Goal: Task Accomplishment & Management: Manage account settings

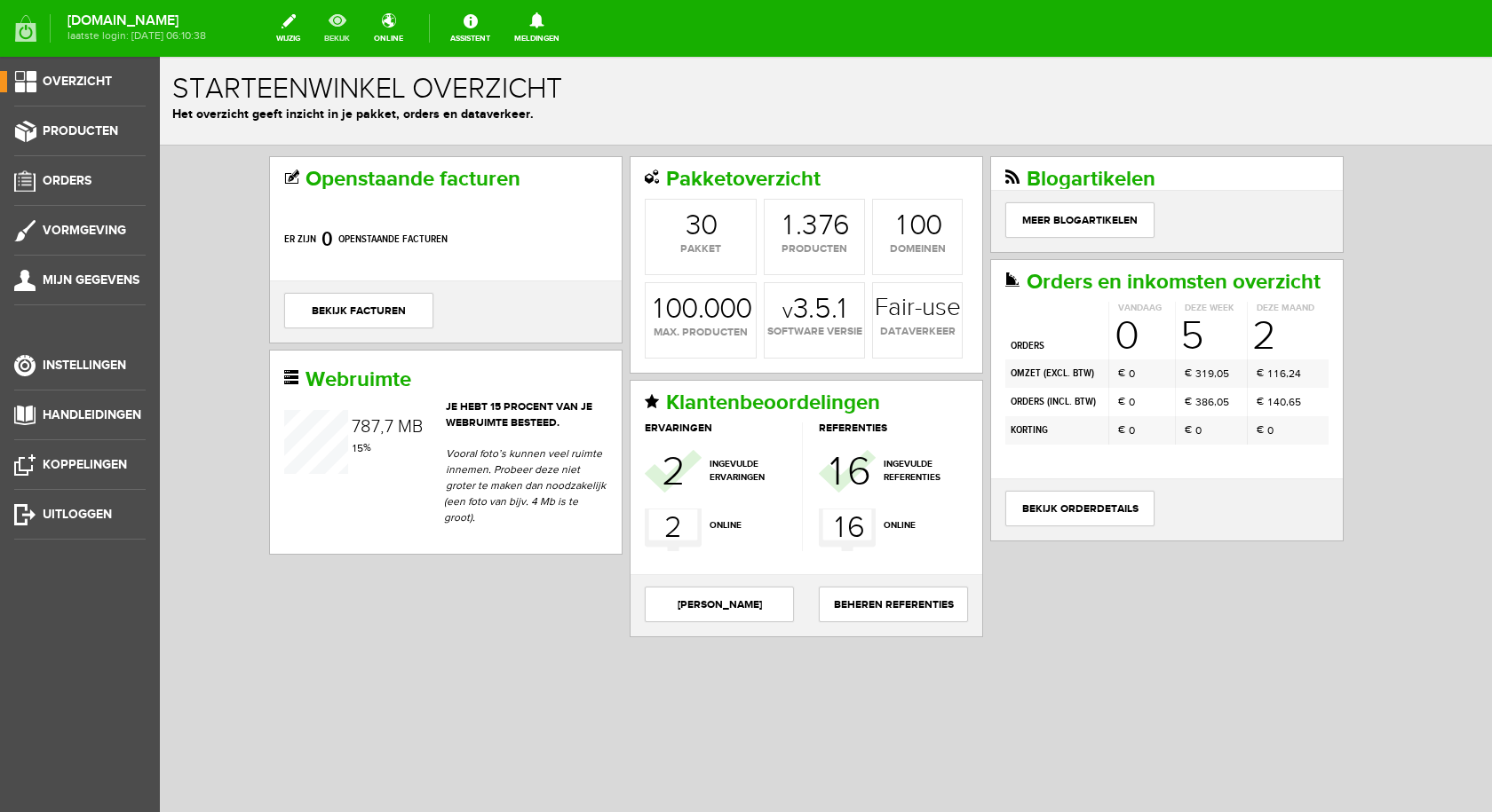
click at [353, 21] on link "bekijk" at bounding box center [337, 29] width 47 height 39
click at [94, 128] on span "Producten" at bounding box center [80, 130] width 76 height 15
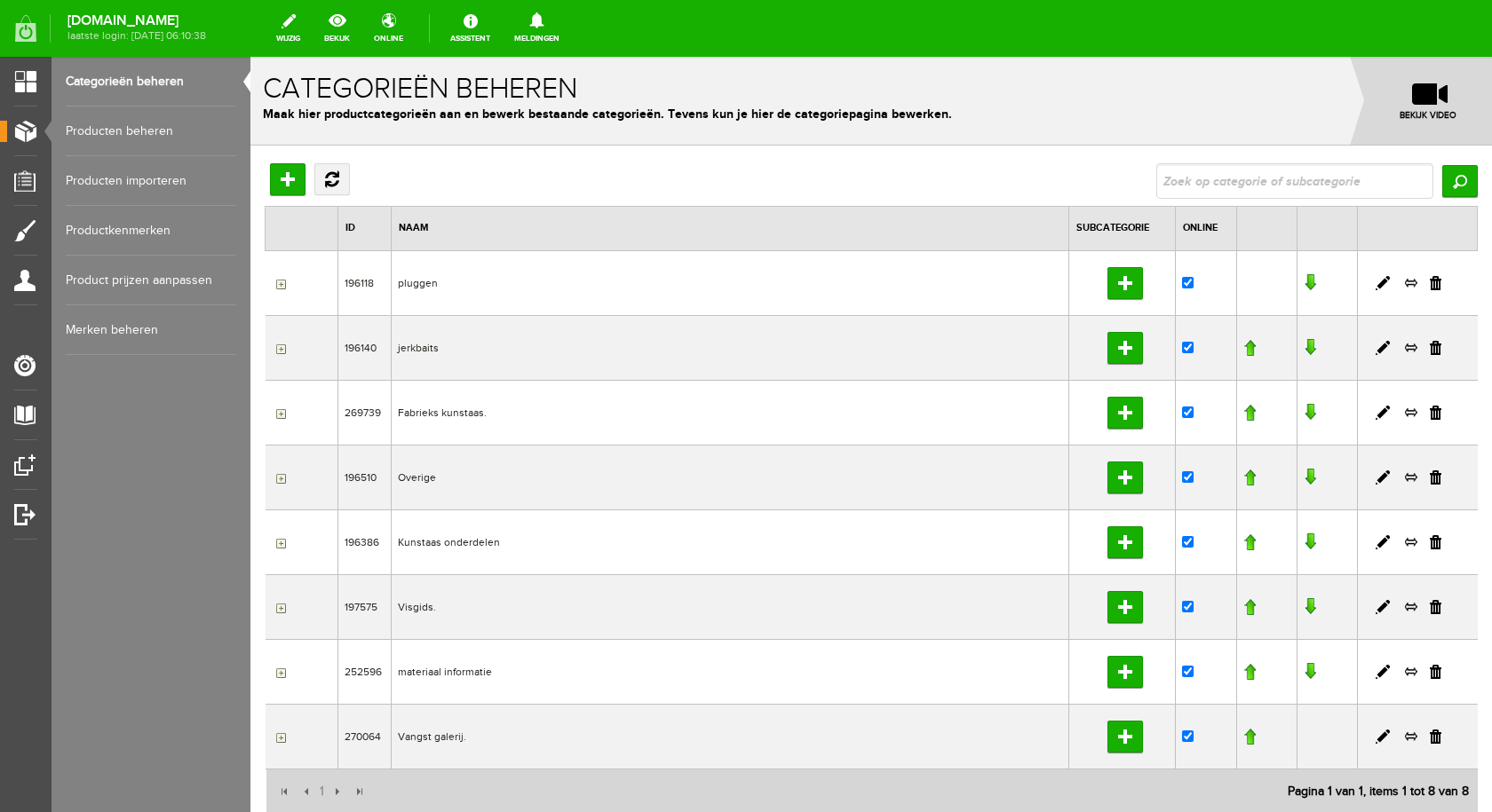
click at [146, 127] on link "Producten beheren" at bounding box center [151, 132] width 170 height 50
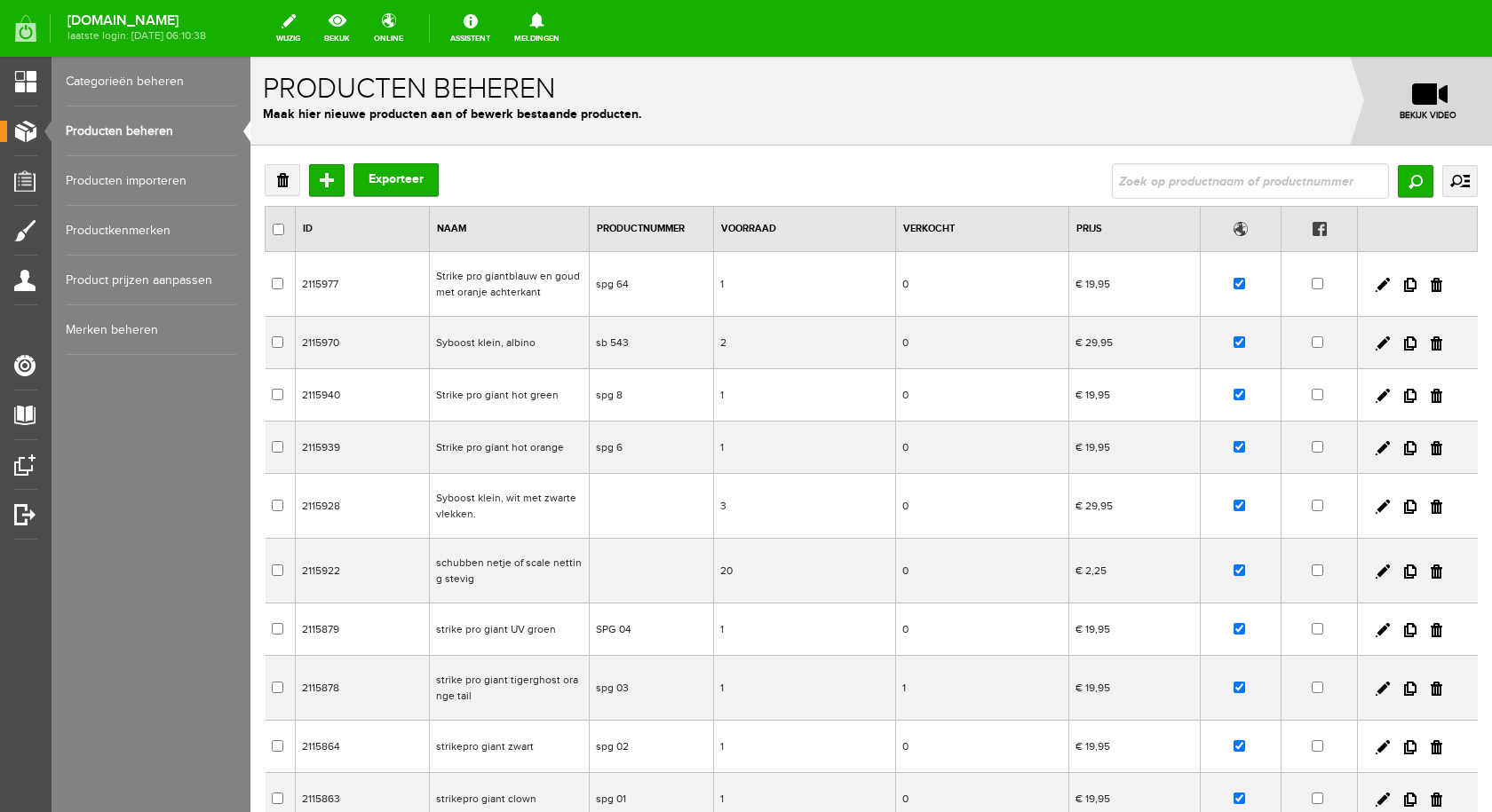
click at [1210, 168] on input "text" at bounding box center [1250, 181] width 277 height 36
type input "python f"
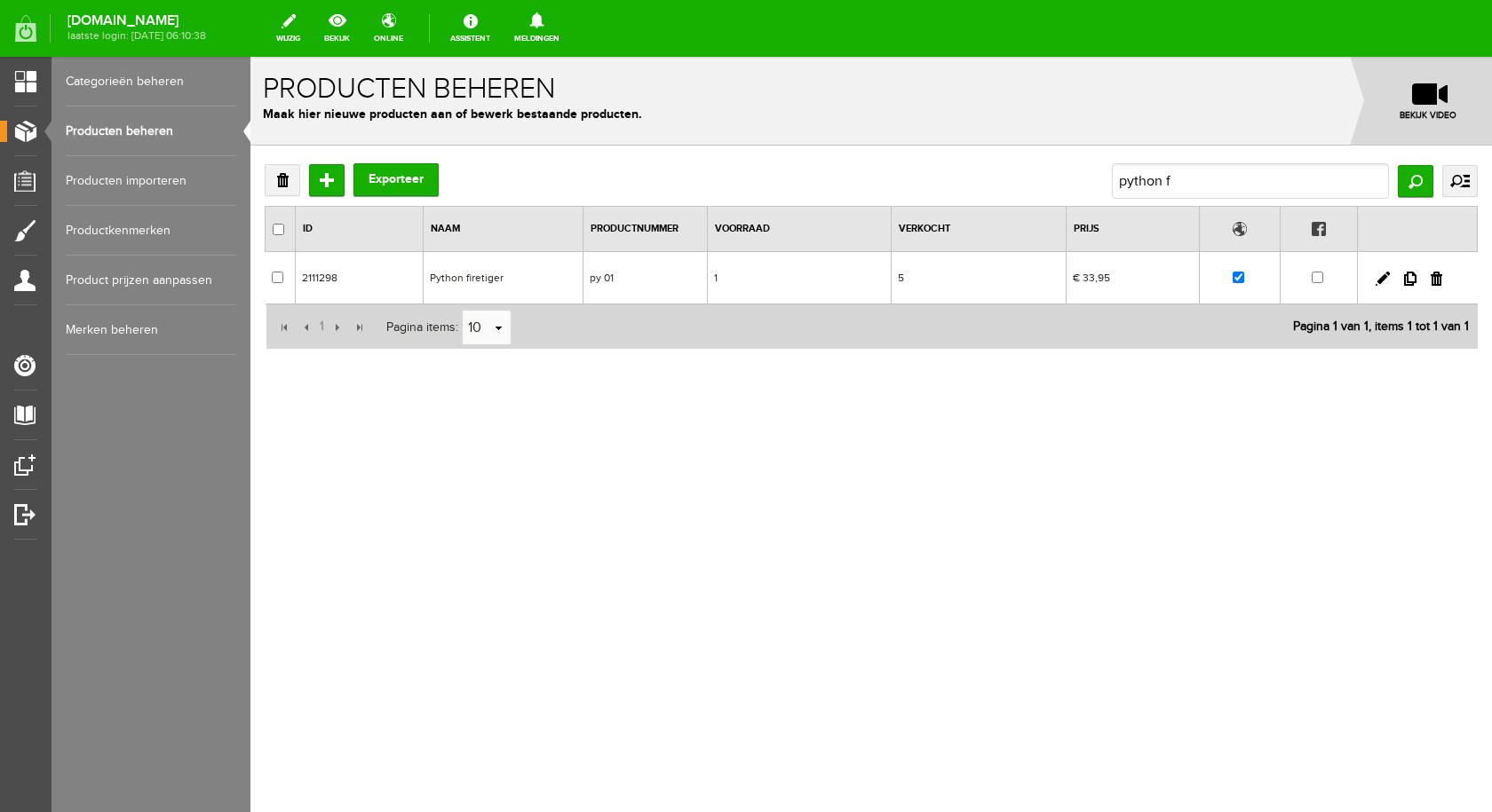
drag, startPoint x: 1200, startPoint y: 168, endPoint x: 459, endPoint y: 277, distance: 749.0
click at [459, 277] on td "Python firetiger" at bounding box center [503, 278] width 160 height 53
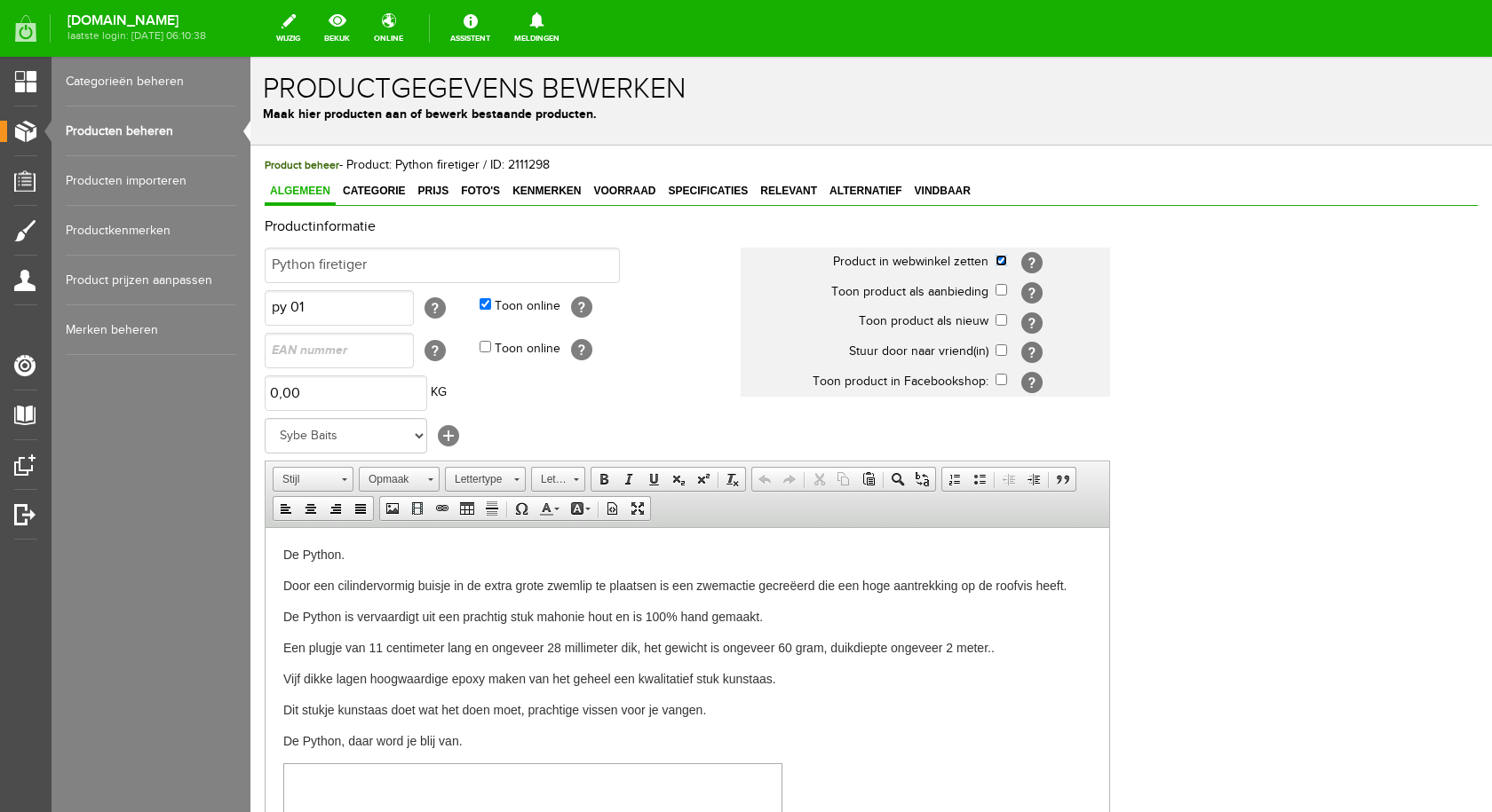
click at [1002, 258] on input "checkbox" at bounding box center [1001, 260] width 12 height 12
checkbox input "false"
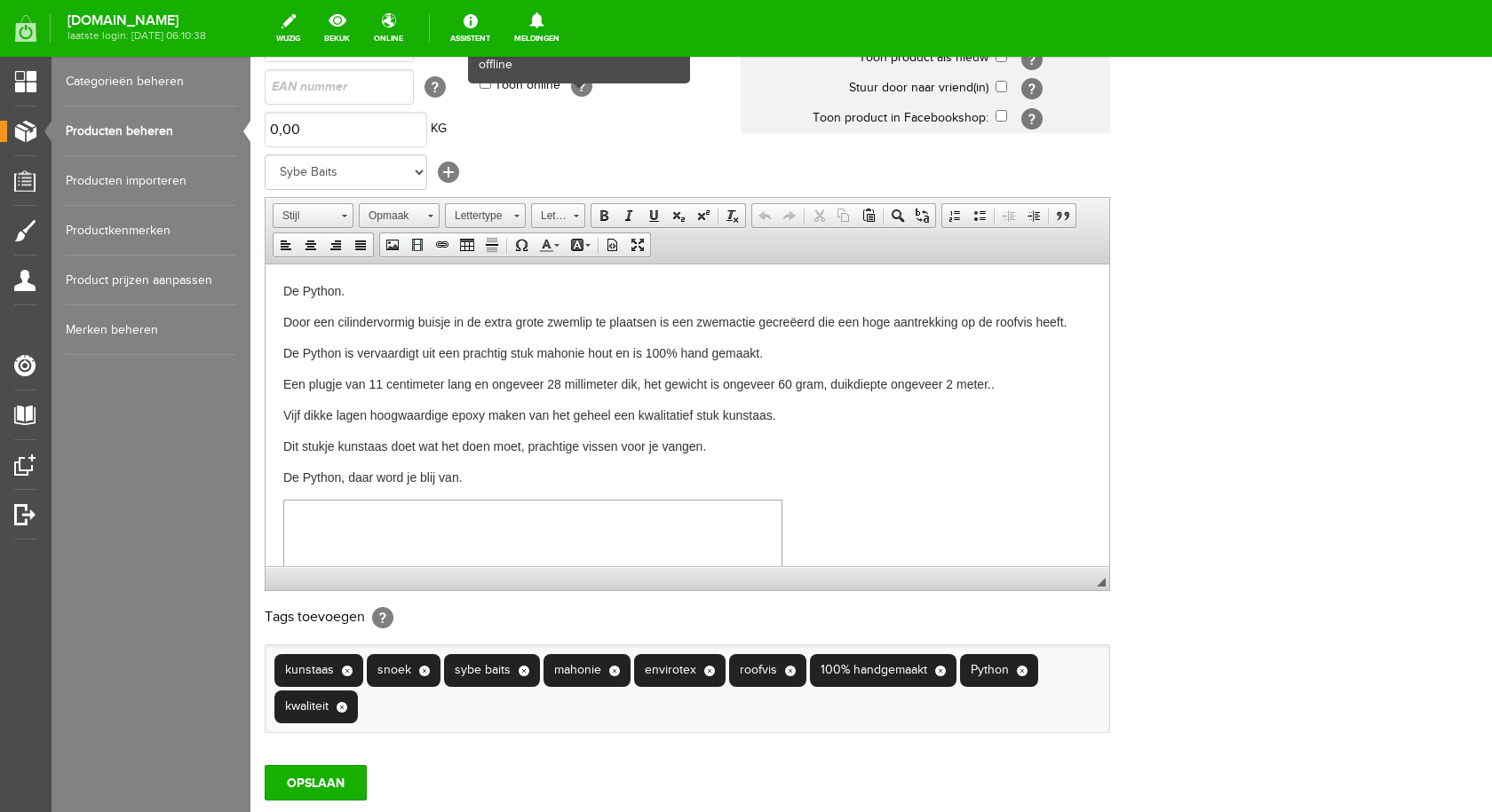
scroll to position [383, 0]
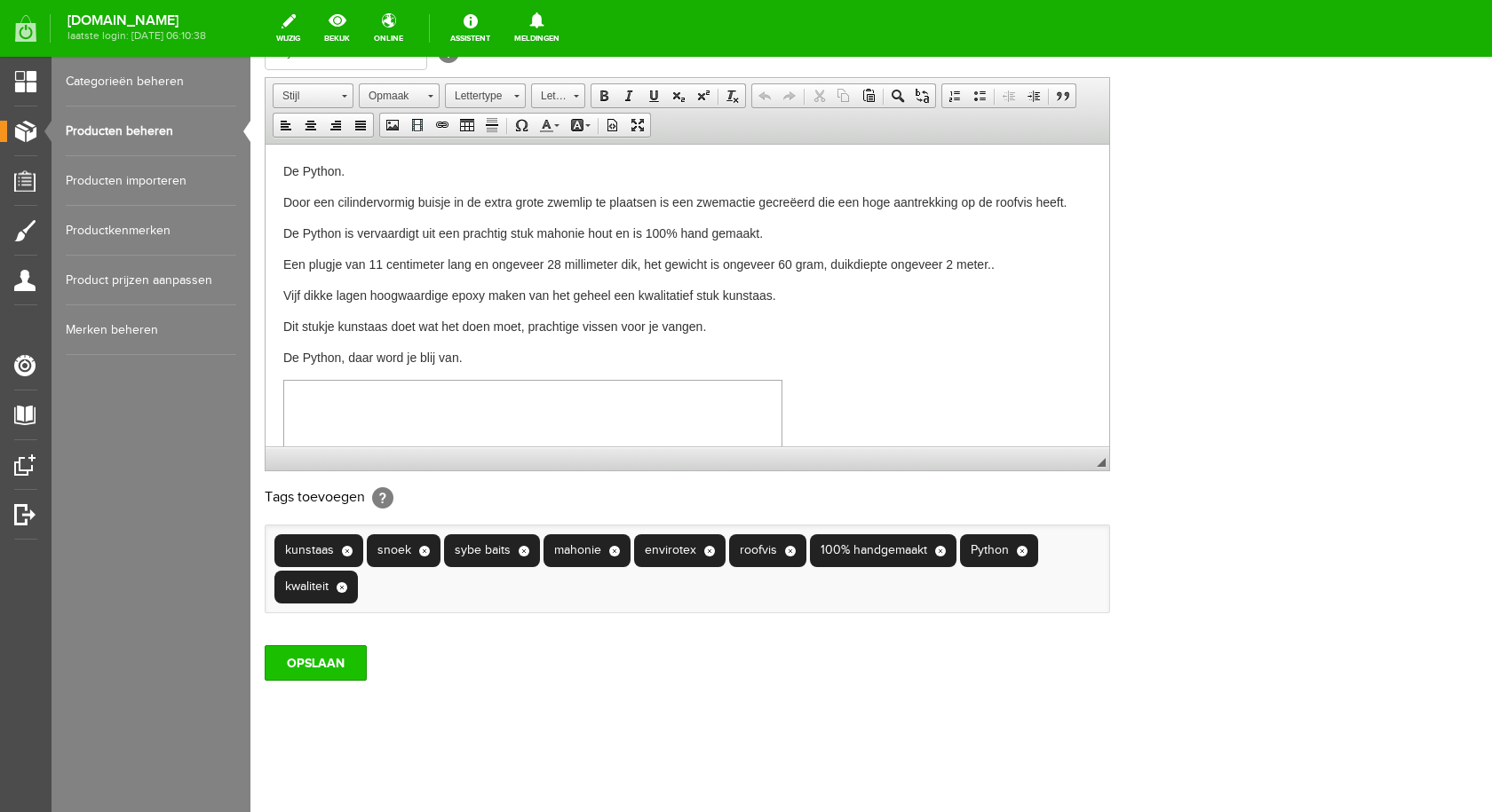
click at [330, 660] on input "OPSLAAN" at bounding box center [316, 663] width 103 height 36
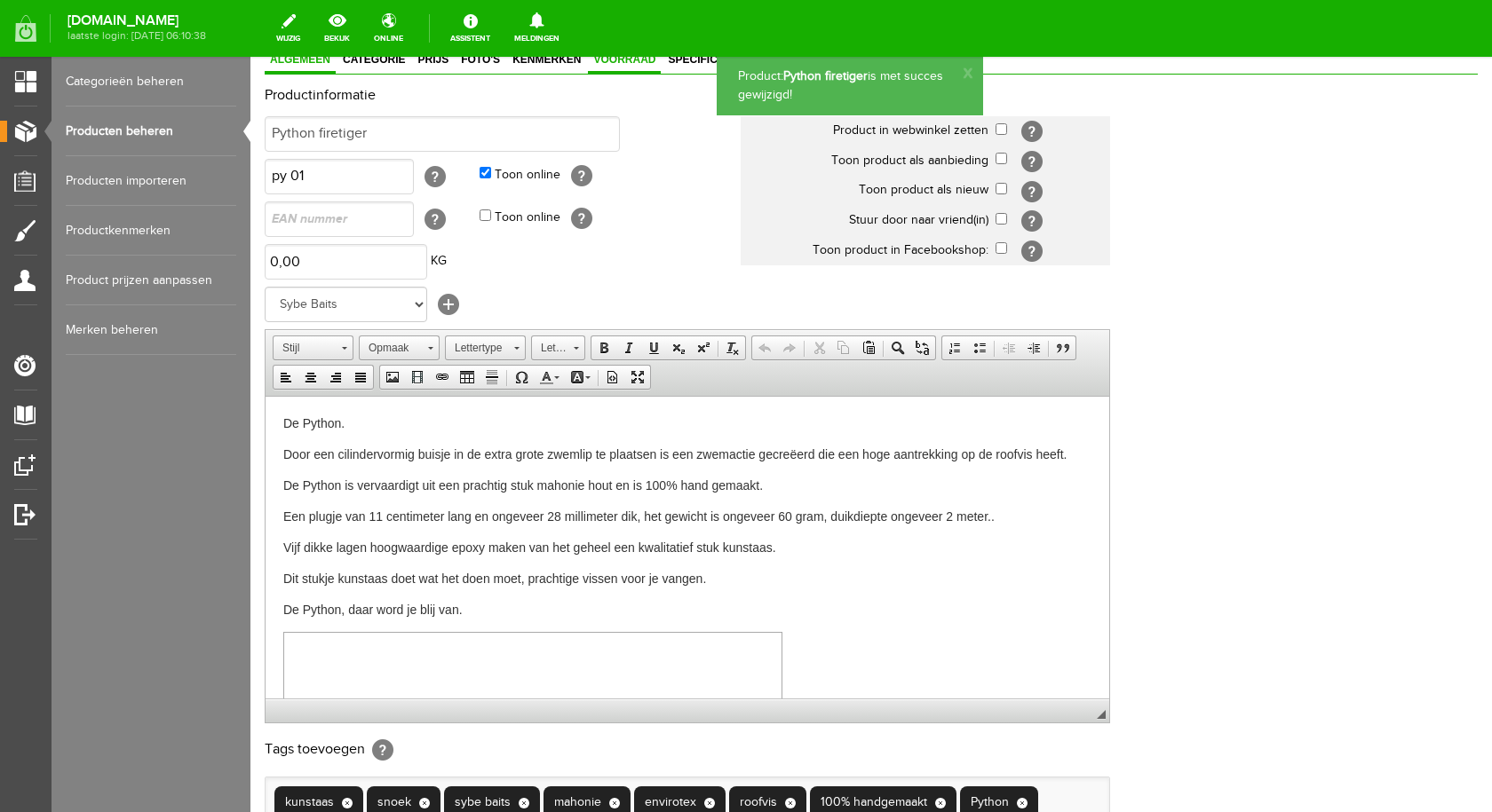
scroll to position [0, 0]
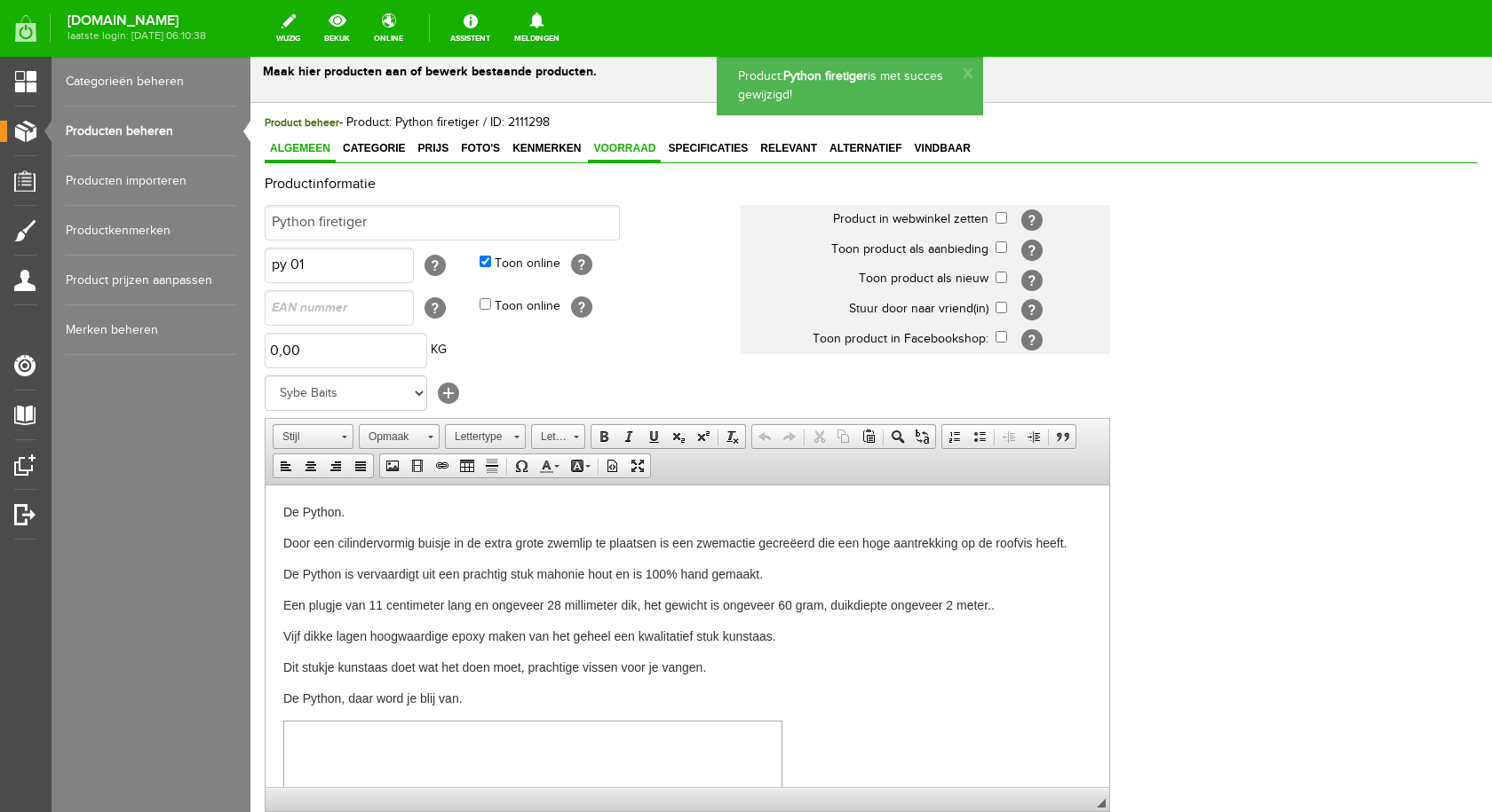
click at [625, 136] on link "Voorraad" at bounding box center [624, 149] width 73 height 26
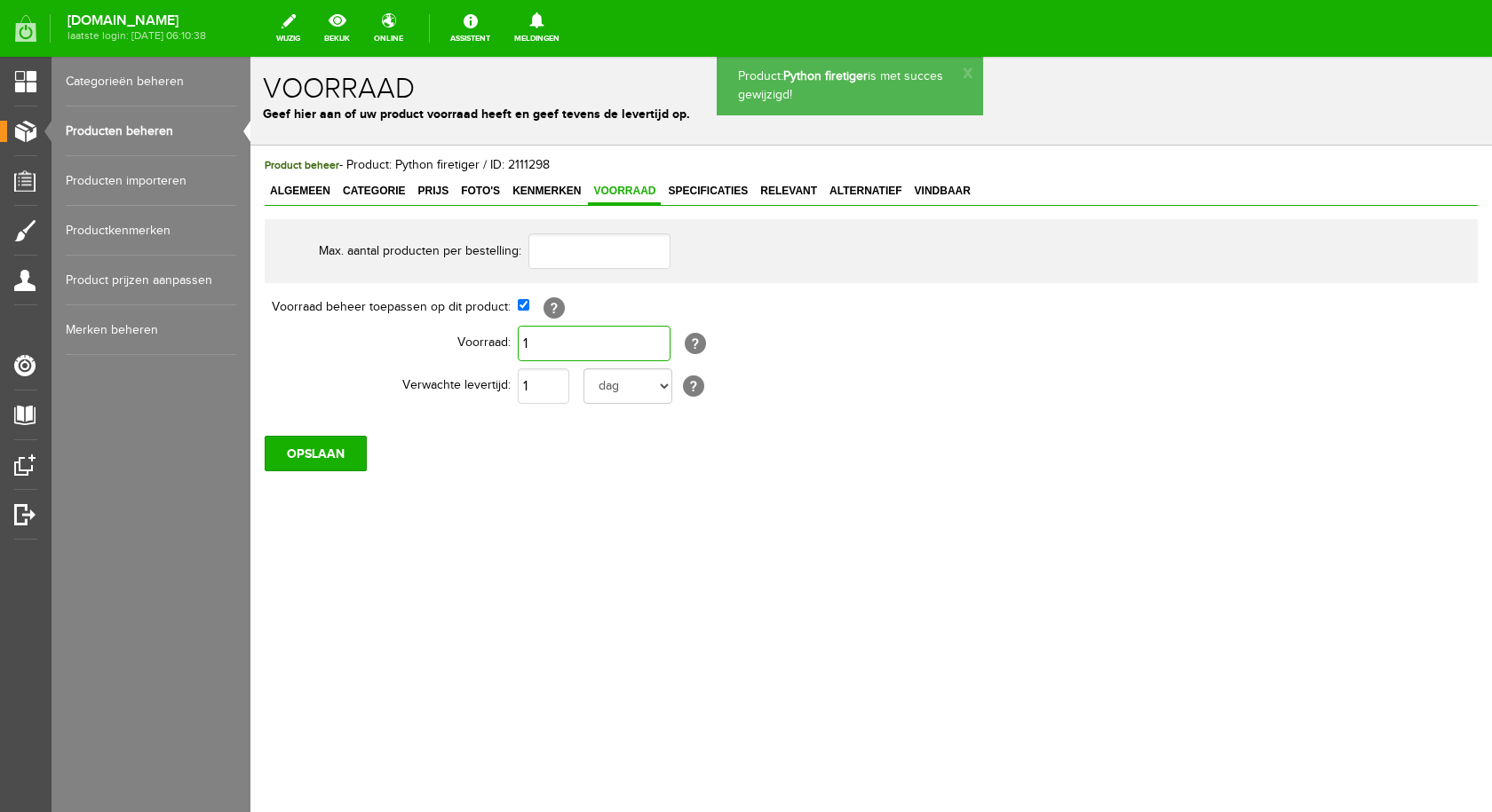
click at [565, 342] on input "1" at bounding box center [594, 344] width 152 height 36
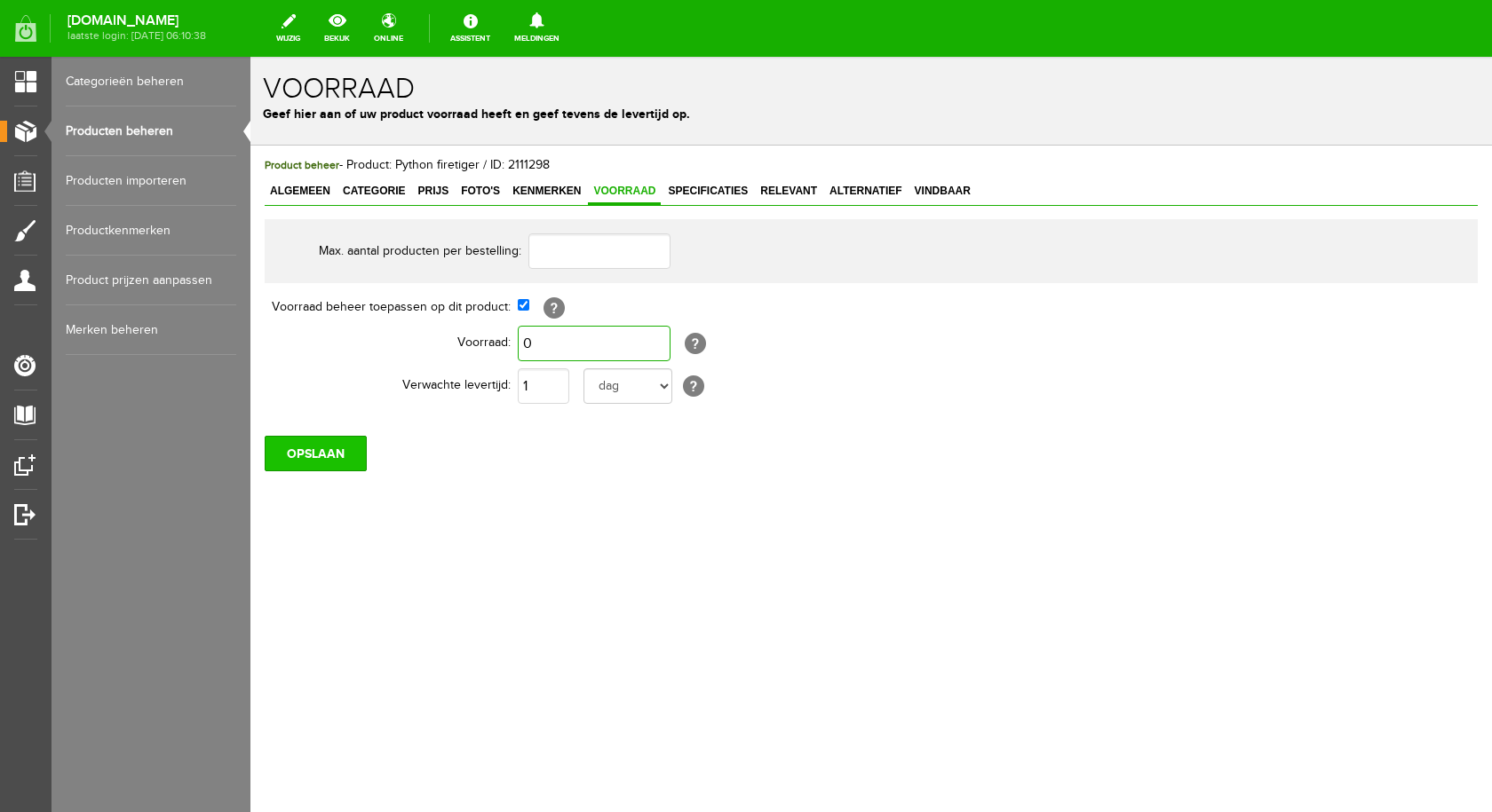
type input "0"
click at [305, 455] on input "OPSLAAN" at bounding box center [316, 454] width 103 height 36
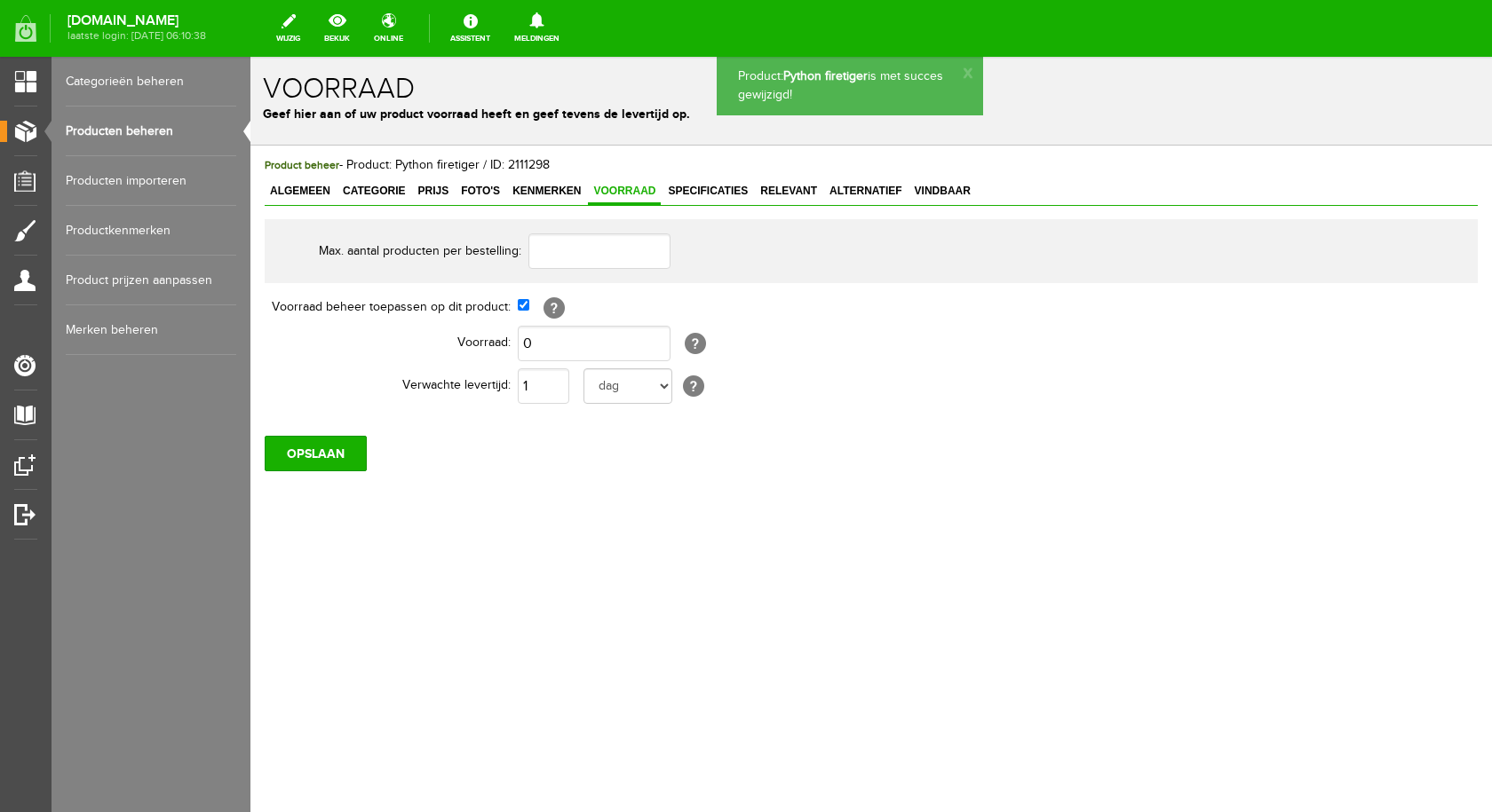
click at [143, 128] on link "Producten beheren" at bounding box center [151, 132] width 170 height 50
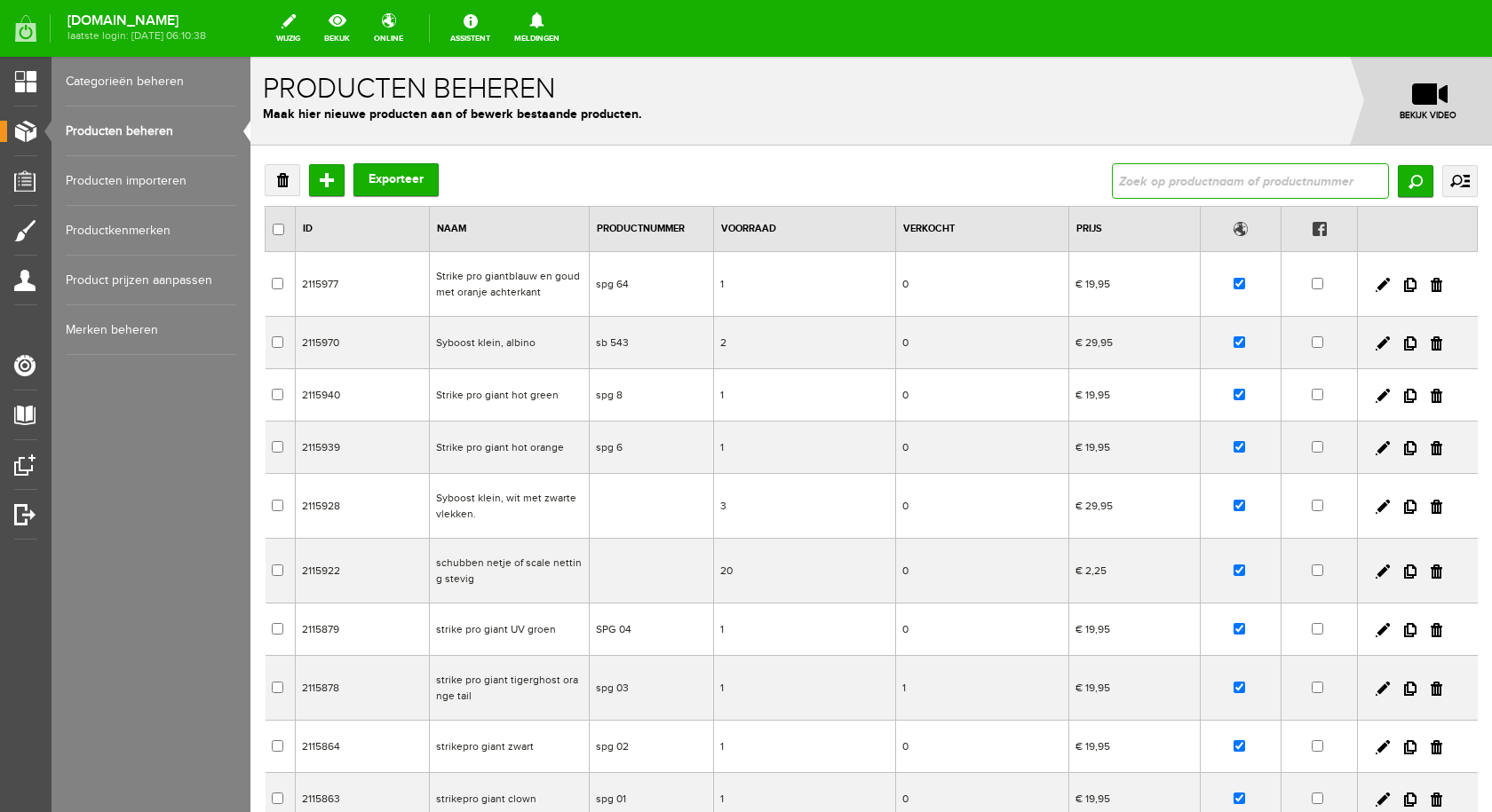
type input "Cranking. S. blauw en geel met geel oog"
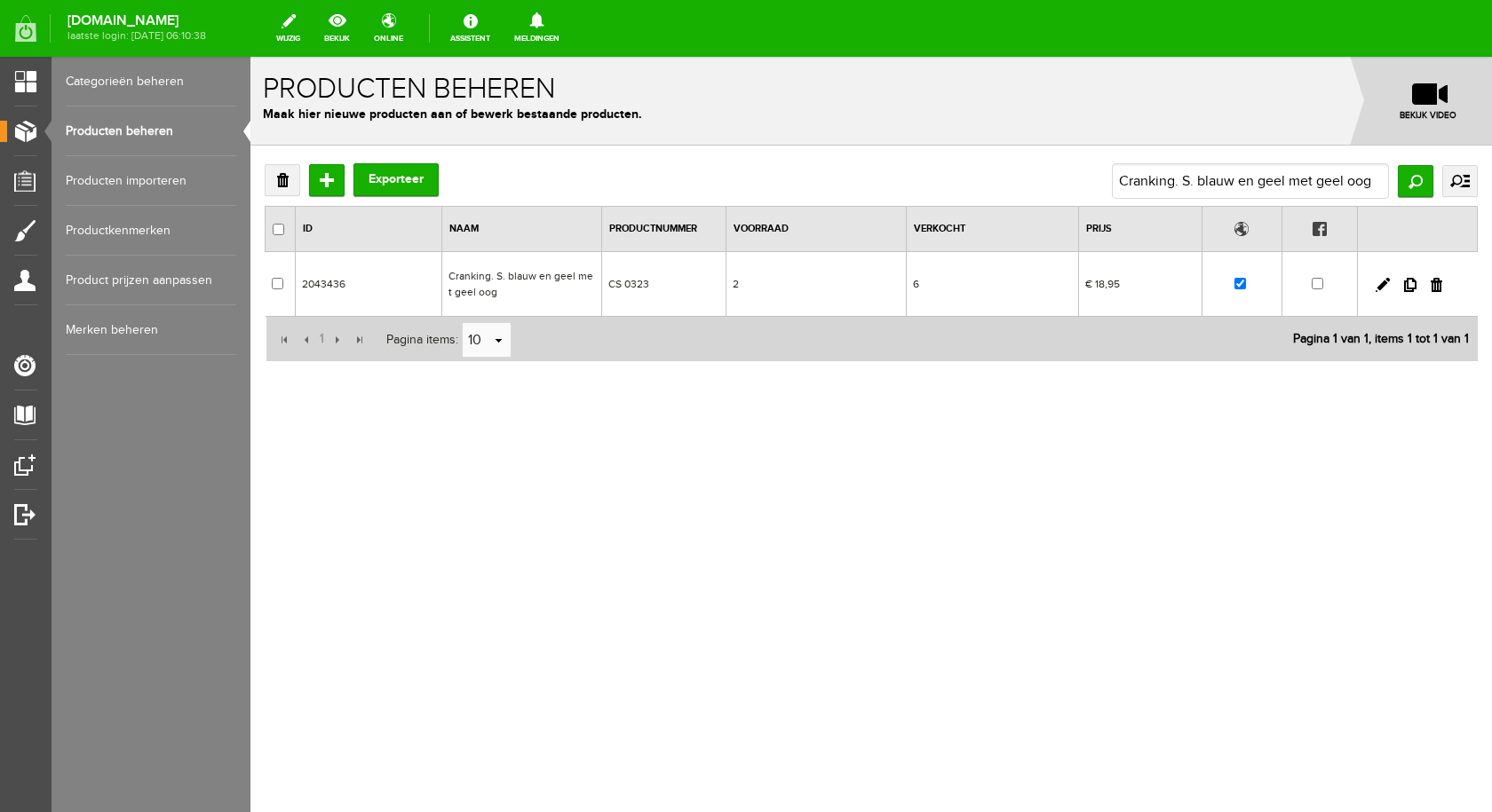
click at [545, 272] on td "Cranking. S. blauw en geel met geel oog" at bounding box center [521, 284] width 160 height 65
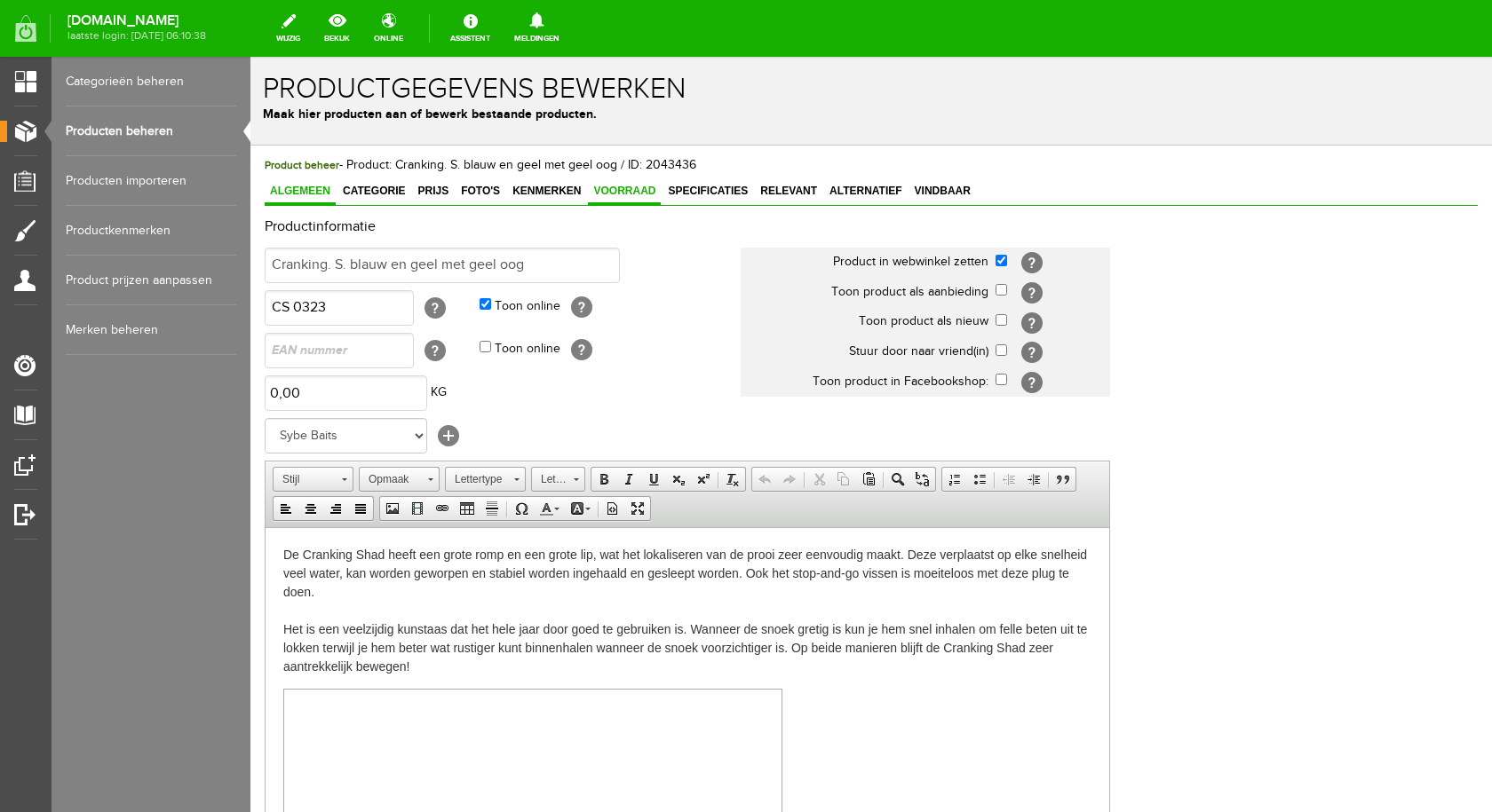
click at [617, 194] on span "Voorraad" at bounding box center [624, 191] width 73 height 12
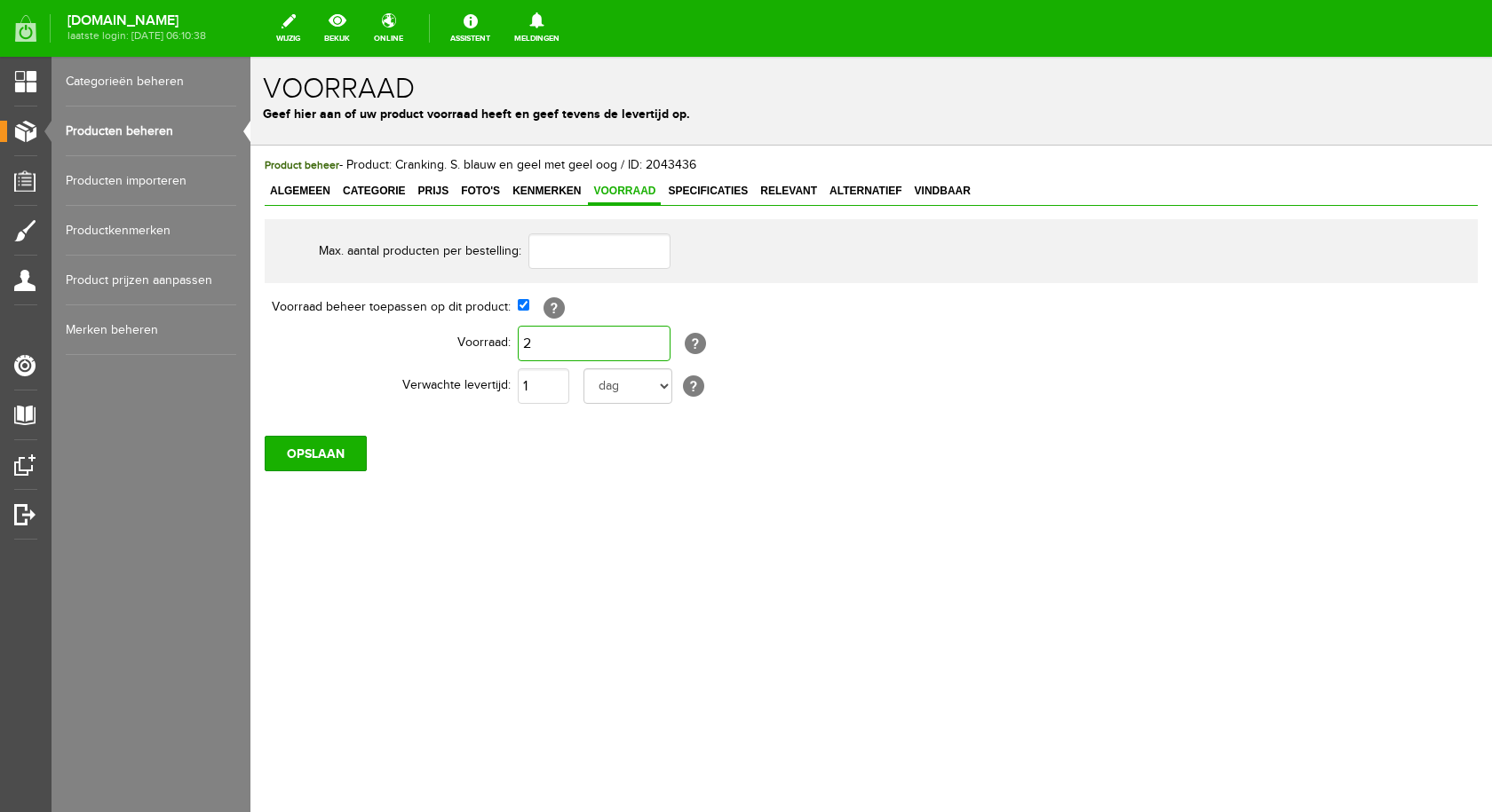
click at [576, 353] on input "2" at bounding box center [594, 344] width 152 height 36
type input "1"
click at [309, 447] on input "OPSLAAN" at bounding box center [316, 454] width 103 height 36
click at [344, 451] on input "OPSLAAN" at bounding box center [316, 454] width 103 height 36
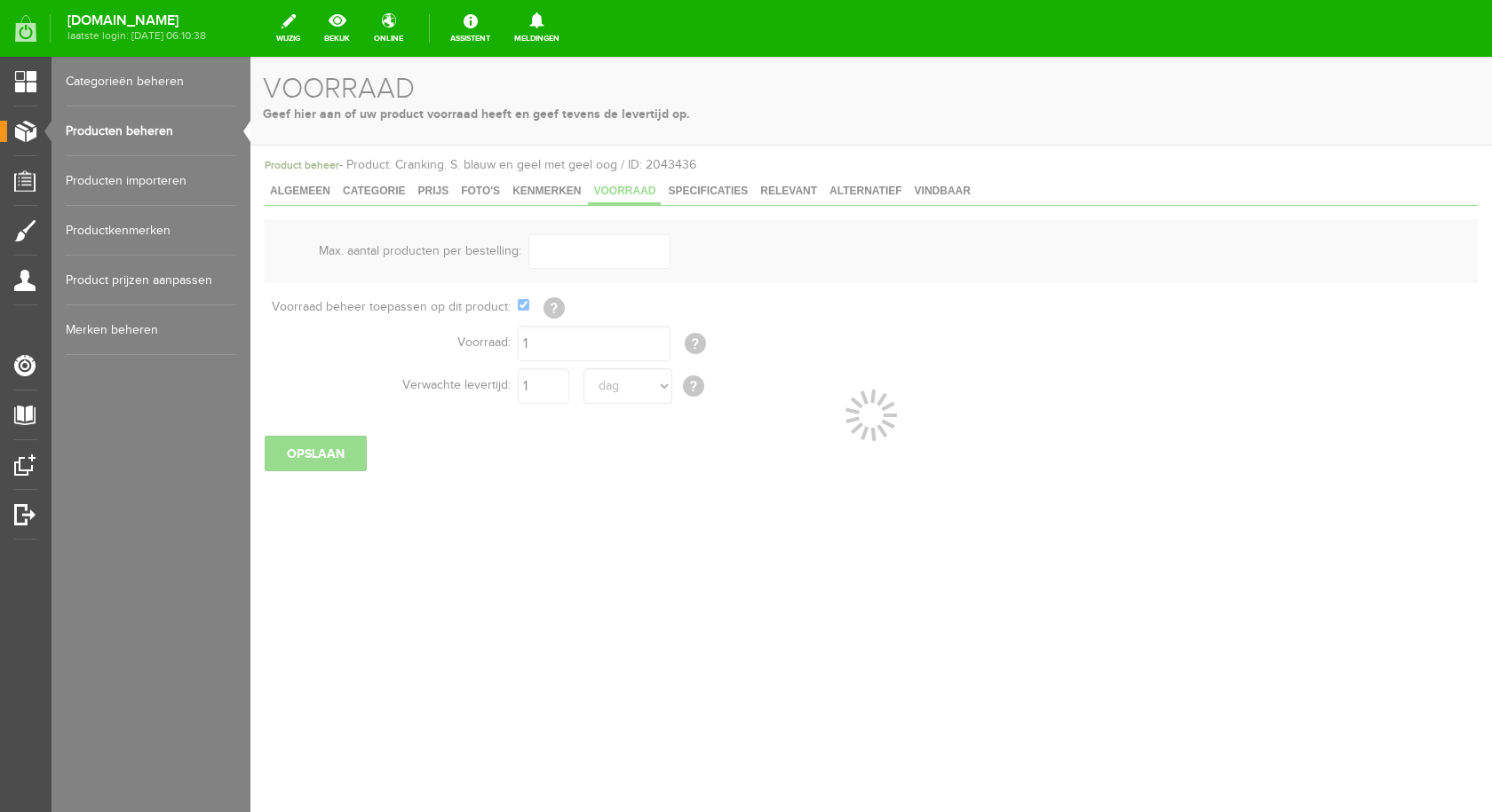
click at [129, 130] on link "Producten beheren" at bounding box center [151, 132] width 170 height 50
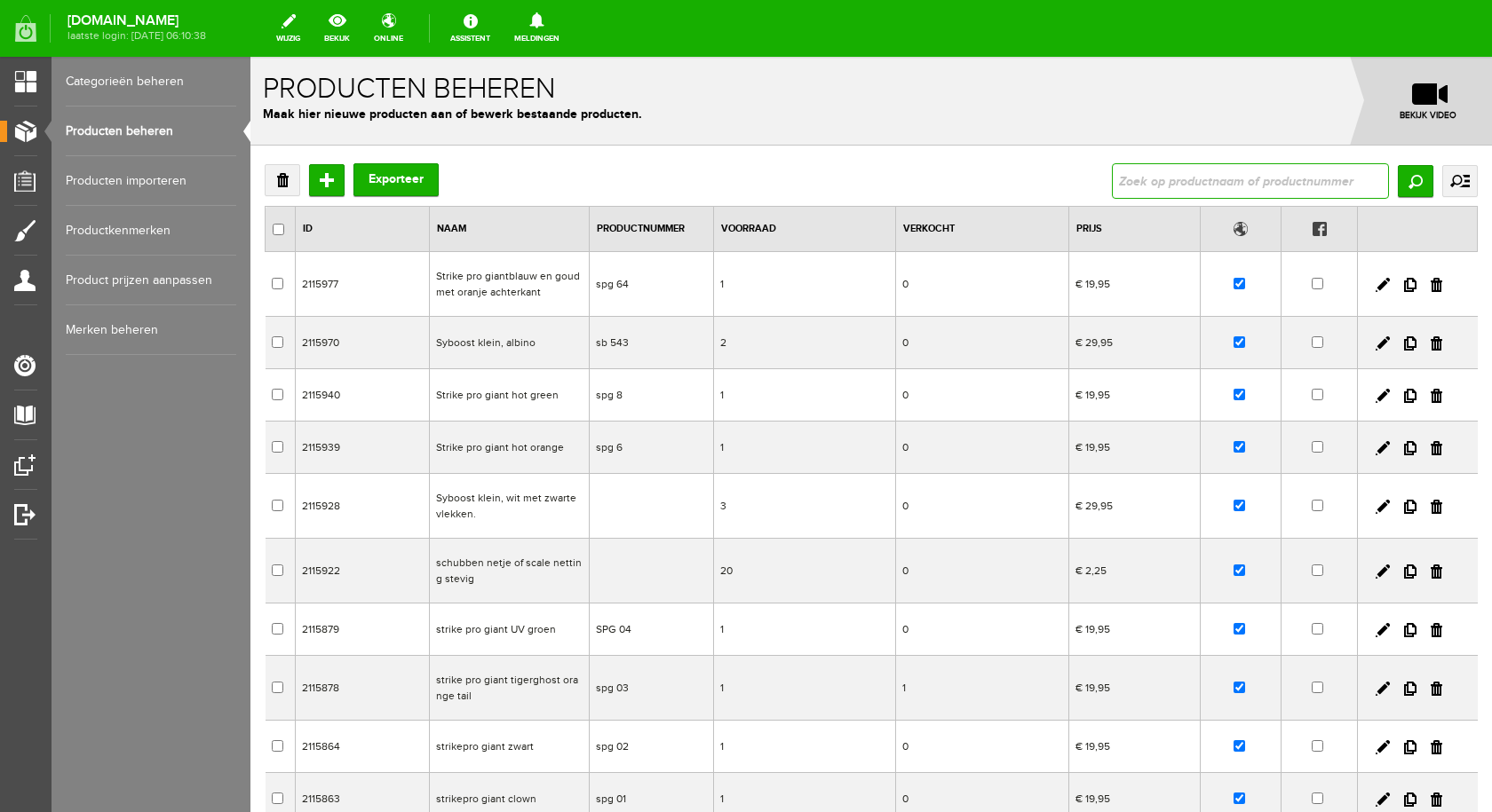
paste input "Shallow Spok blauw met stip"
type input "Shallow Spok blauw met stip"
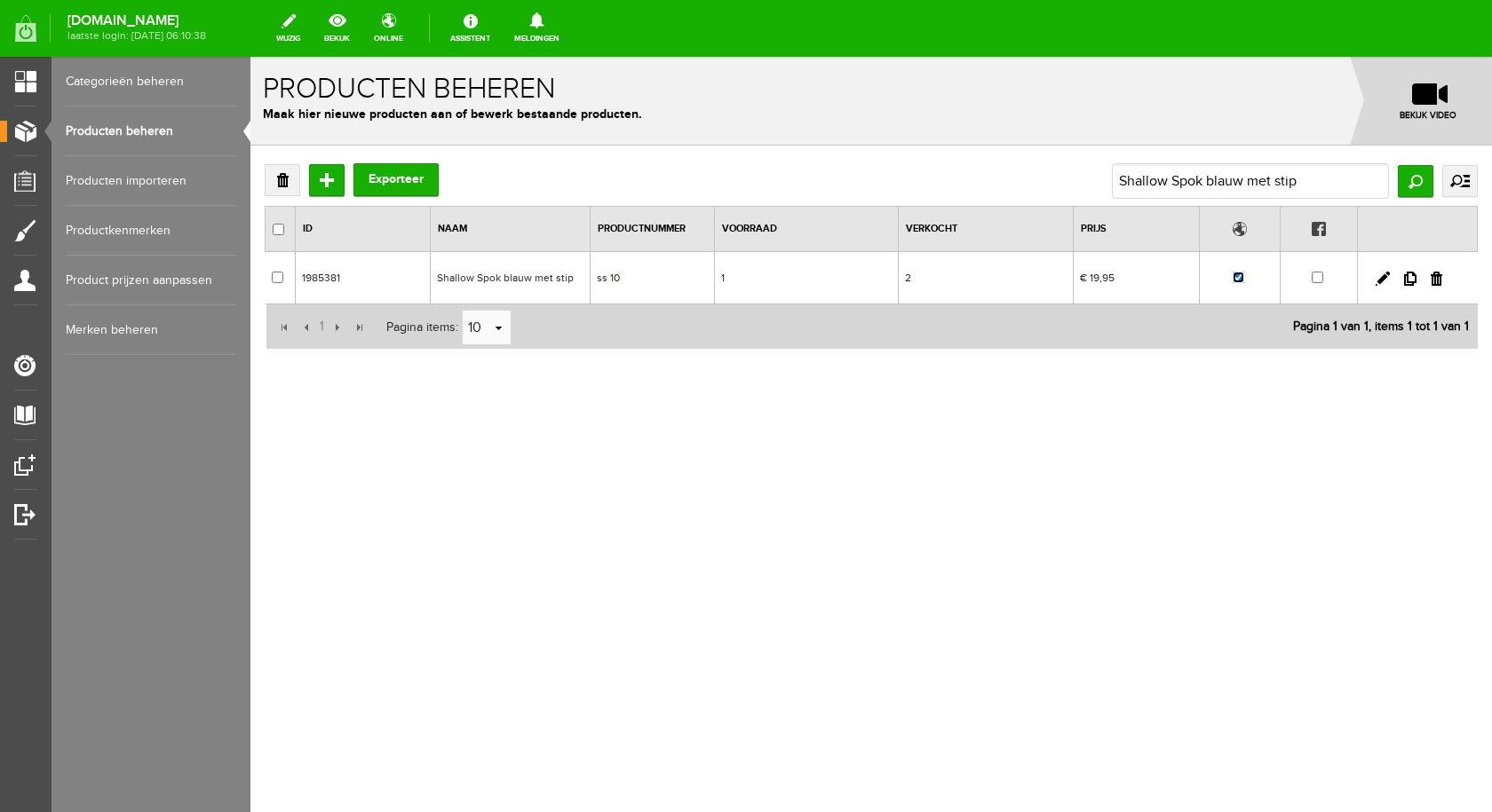
click at [1238, 282] on input "checkbox" at bounding box center [1238, 277] width 12 height 12
checkbox input "false"
click at [503, 278] on td "Shallow Spok blauw met stip" at bounding box center [510, 278] width 160 height 53
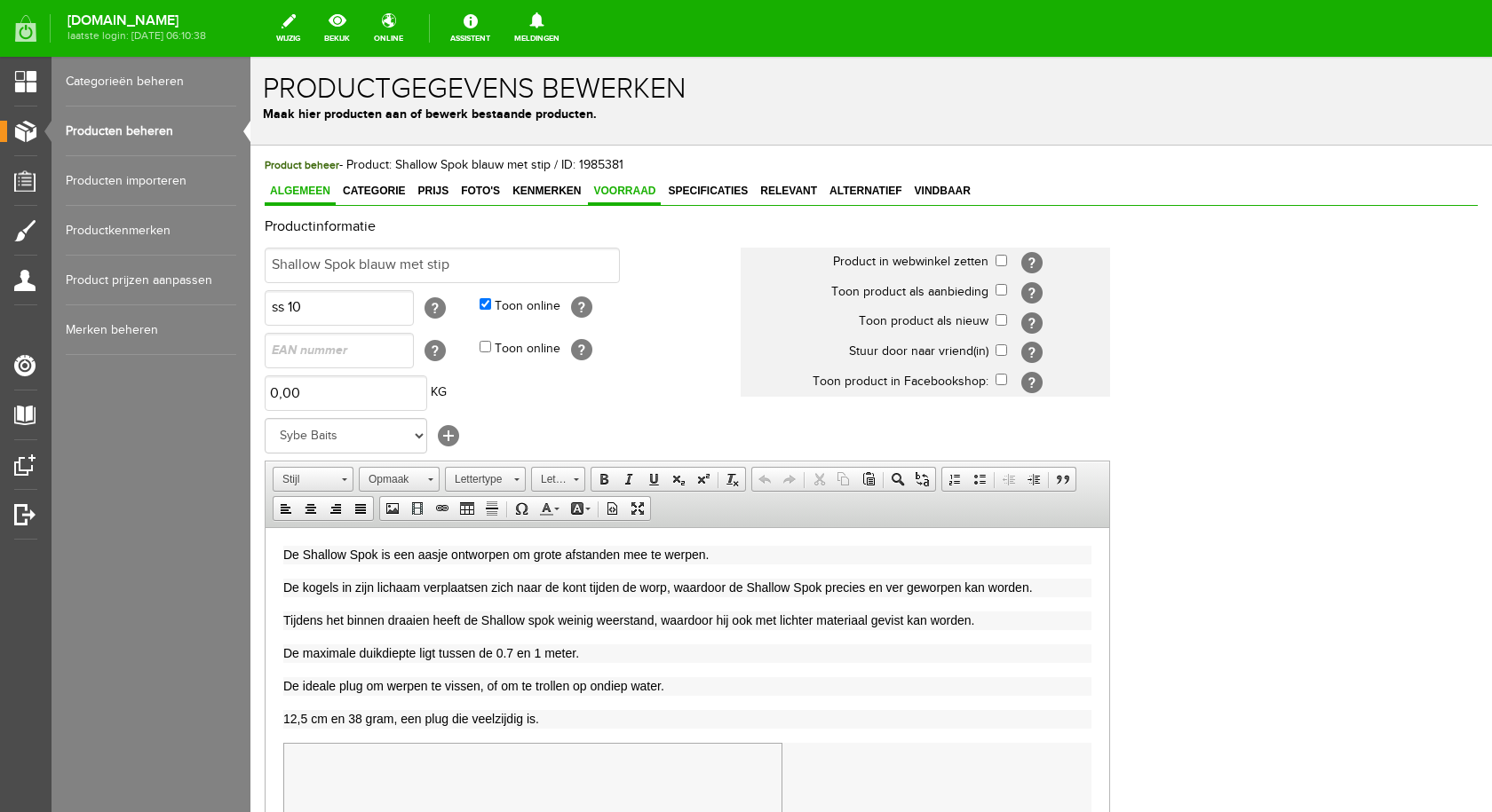
click at [639, 188] on span "Voorraad" at bounding box center [624, 191] width 73 height 12
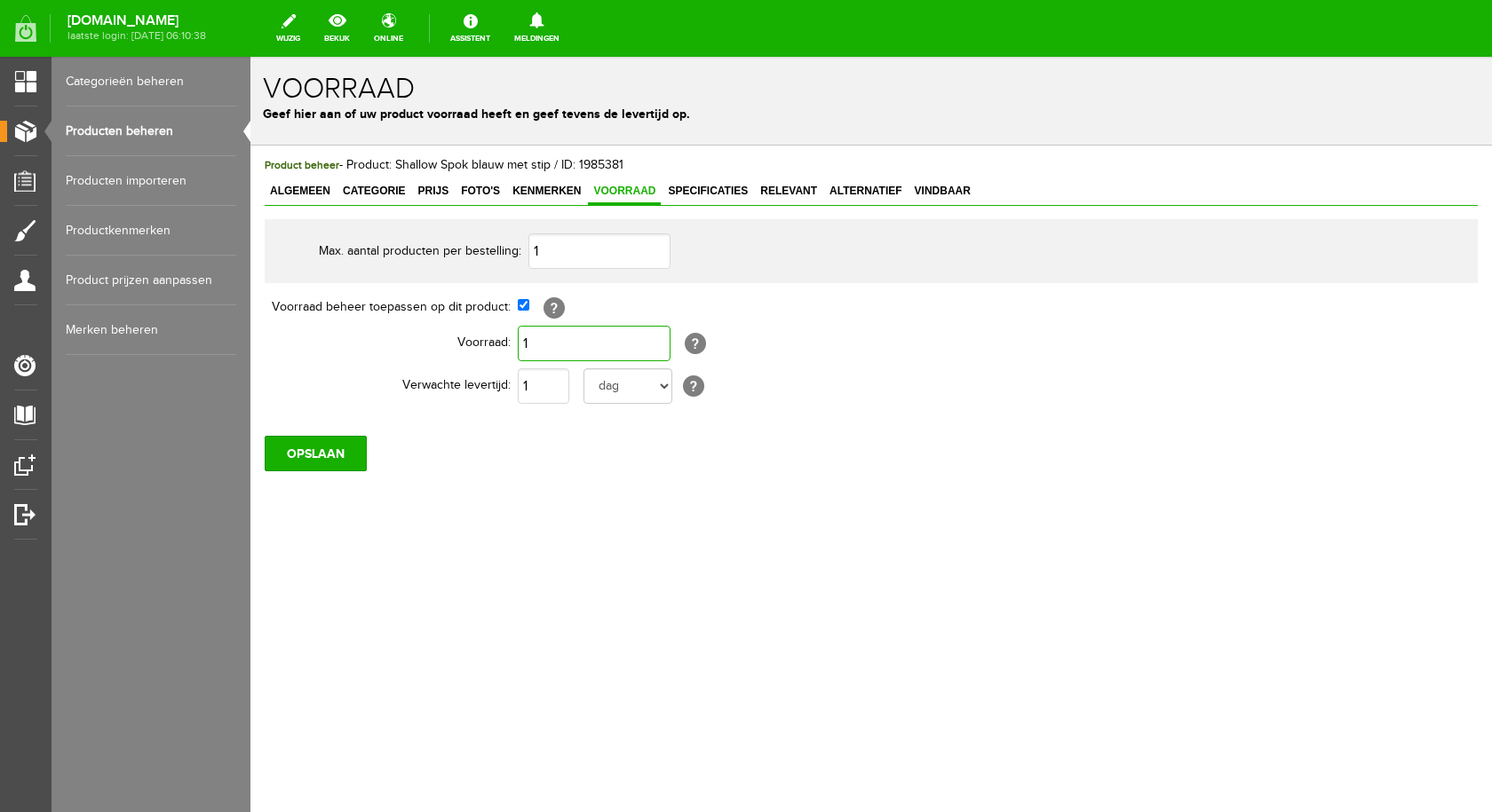
drag, startPoint x: 549, startPoint y: 334, endPoint x: 569, endPoint y: 331, distance: 20.2
click at [549, 335] on input "1" at bounding box center [594, 344] width 152 height 36
type input "0"
click at [317, 455] on input "OPSLAAN" at bounding box center [316, 454] width 103 height 36
click at [354, 448] on input "OPSLAAN" at bounding box center [316, 454] width 103 height 36
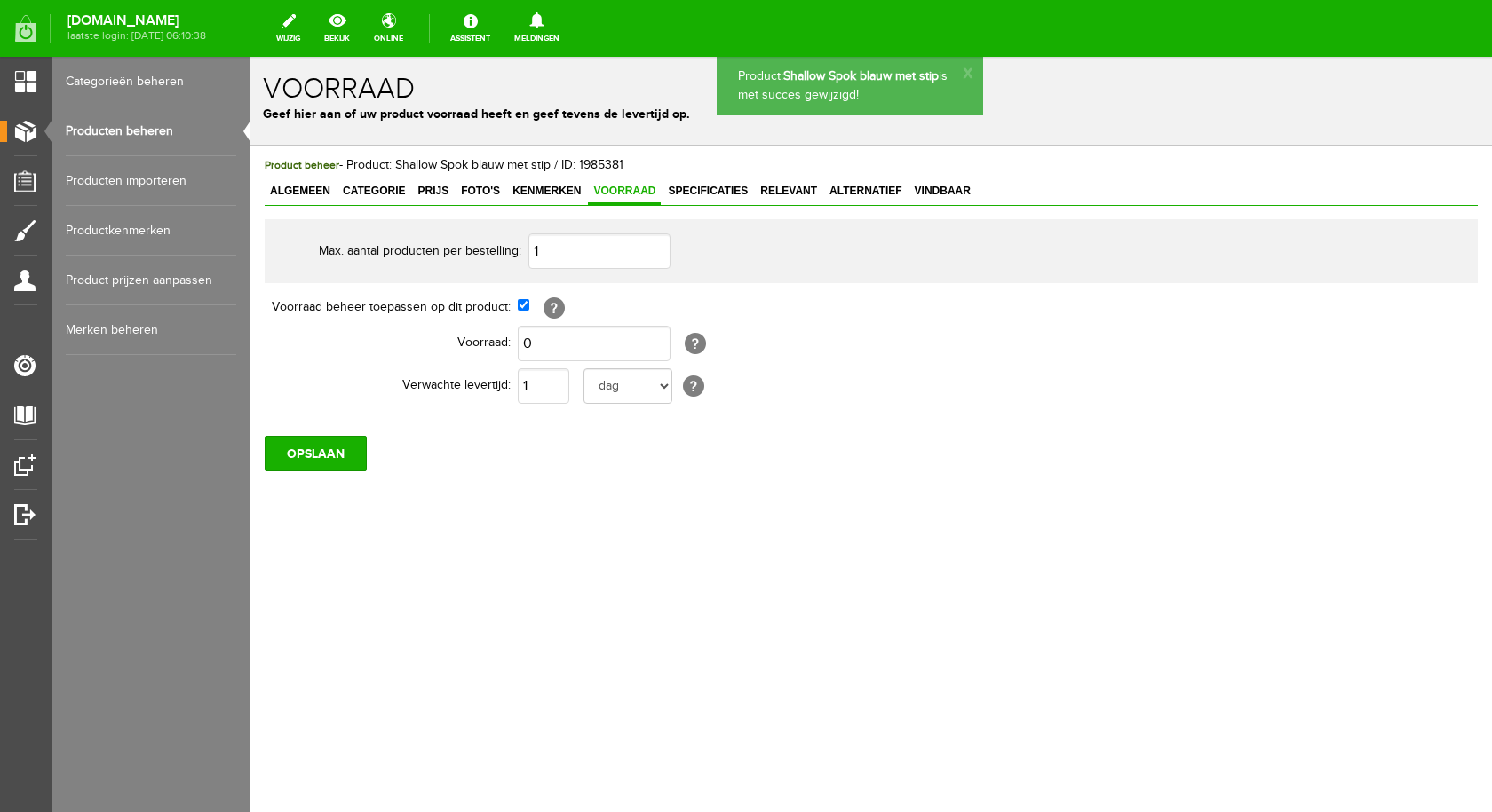
click at [128, 123] on link "Producten beheren" at bounding box center [151, 132] width 170 height 50
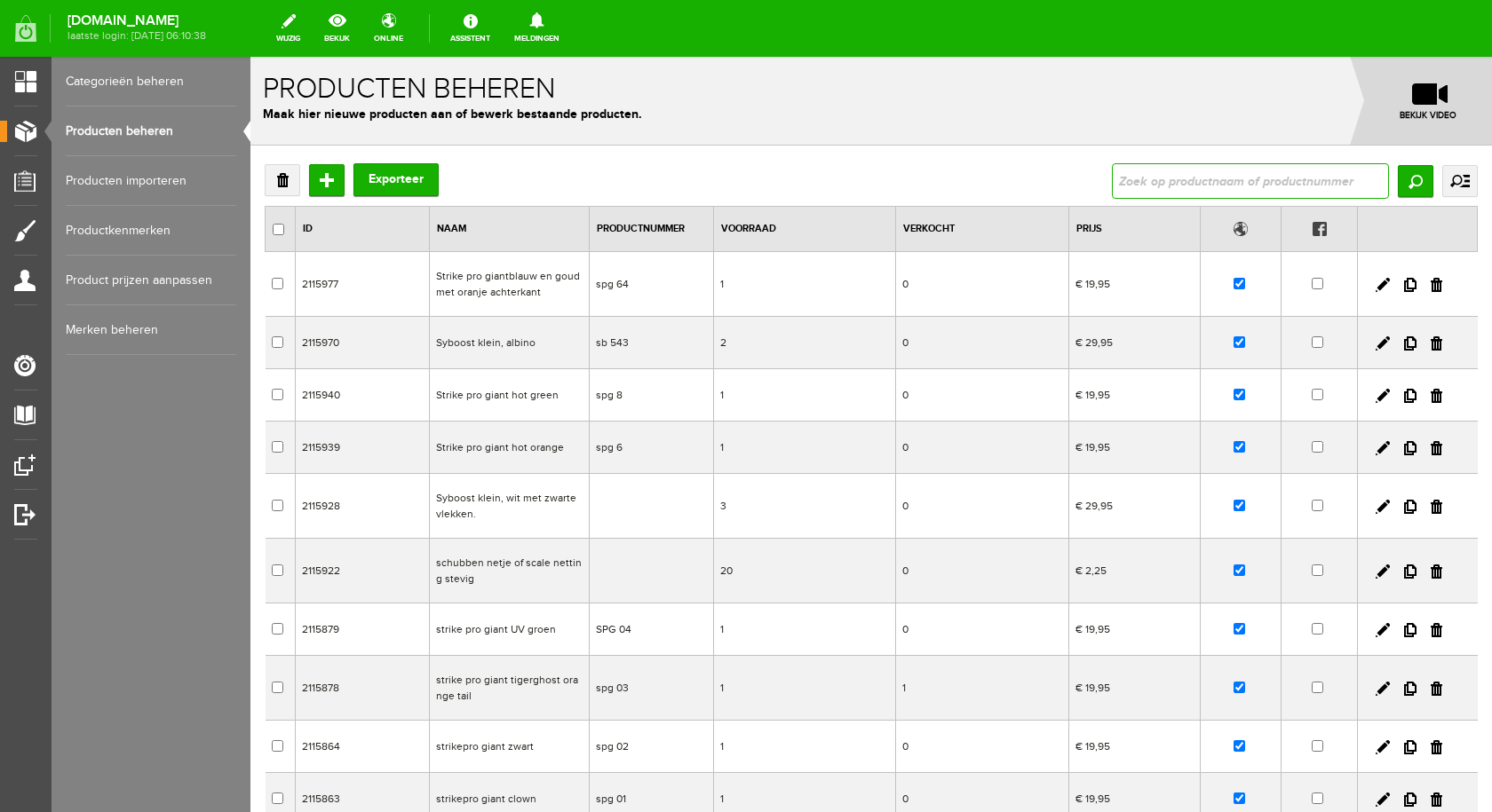
click at [1175, 176] on input "text" at bounding box center [1250, 181] width 277 height 36
paste input "Striker blauw en geel met strepen"
type input "Striker blauw en geel met strepen"
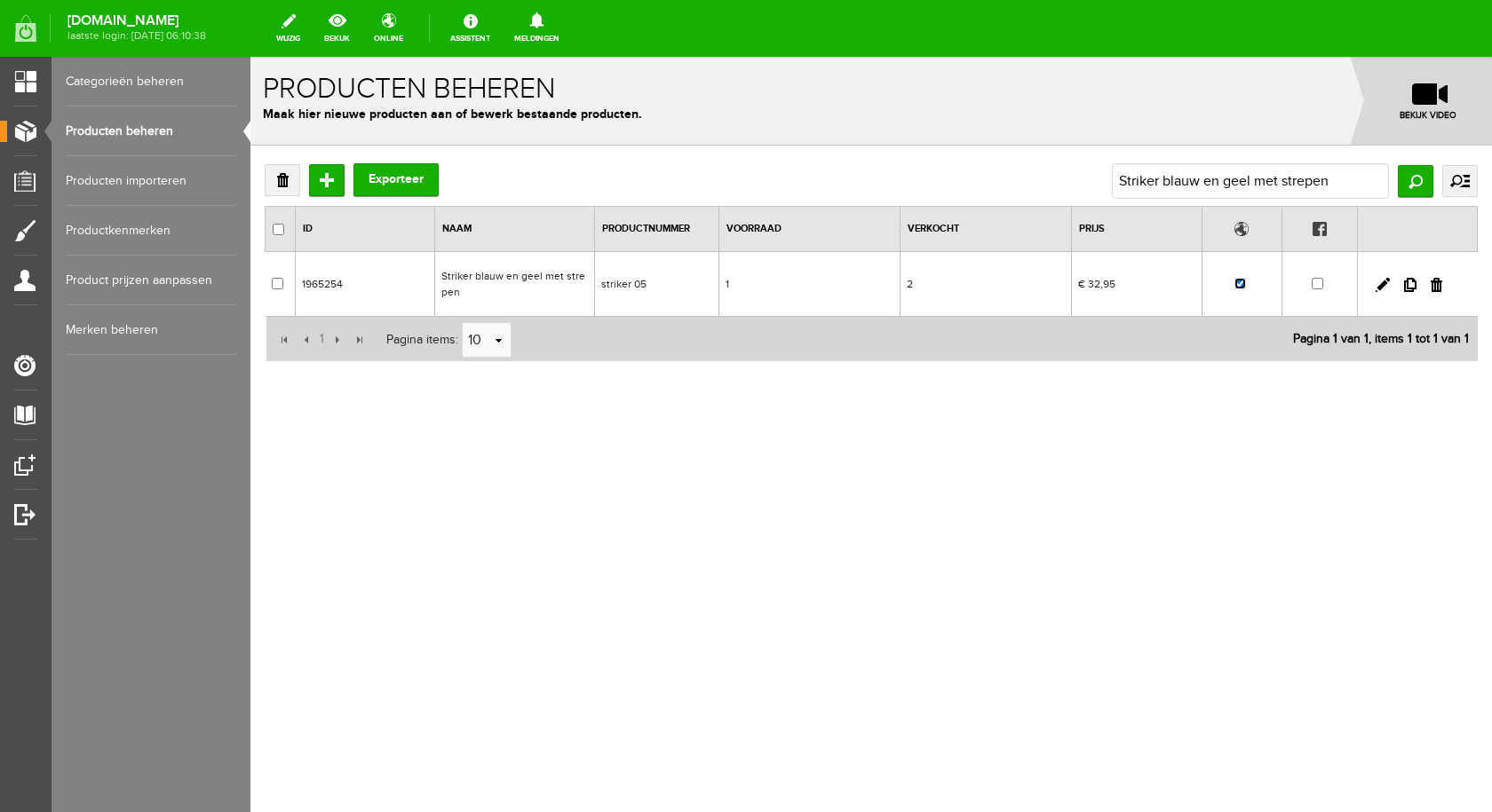
click at [1240, 283] on input "checkbox" at bounding box center [1240, 283] width 12 height 12
checkbox input "false"
click at [512, 274] on td "Striker blauw en geel met strepen" at bounding box center [515, 284] width 160 height 65
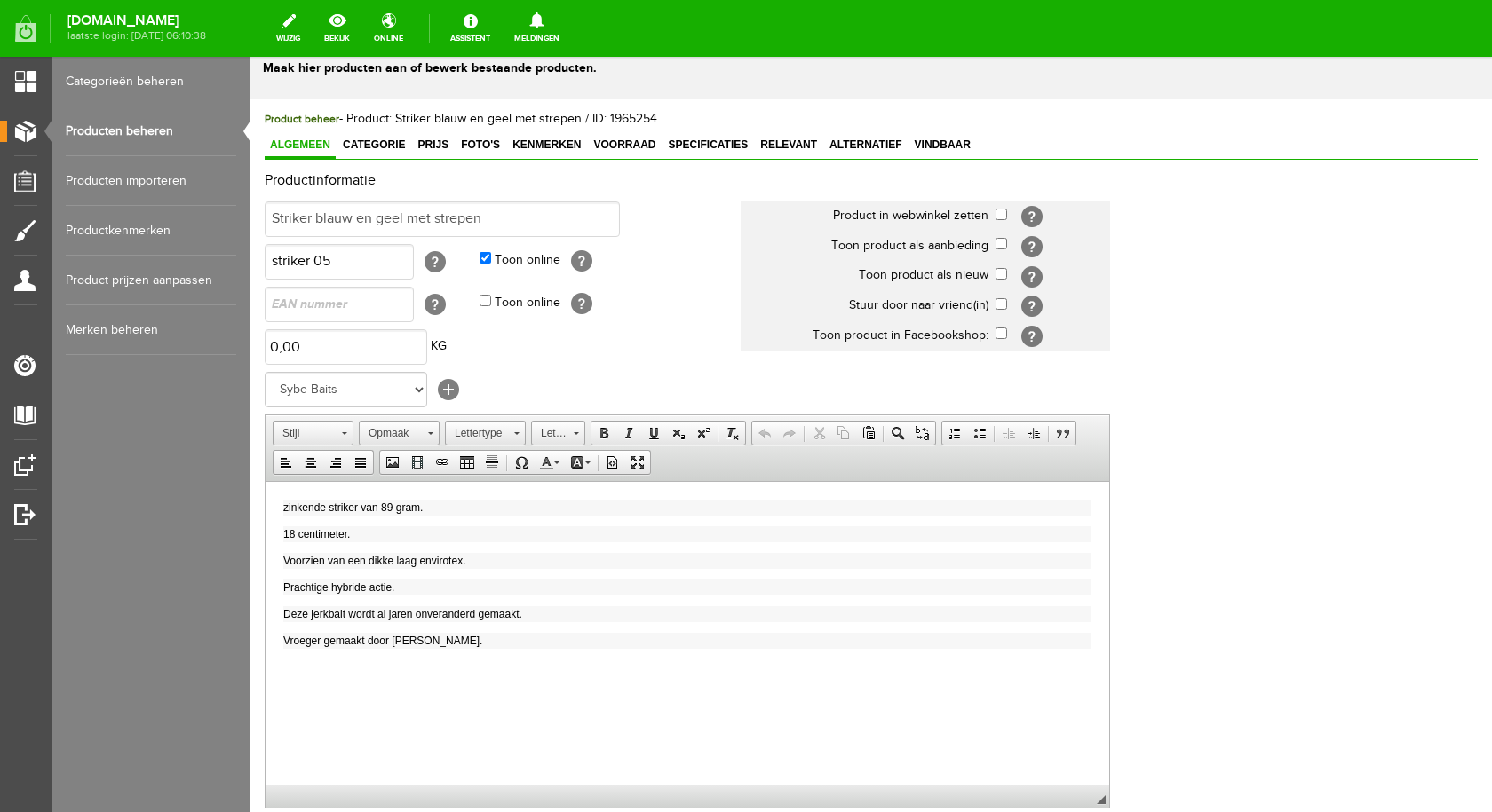
scroll to position [89, 0]
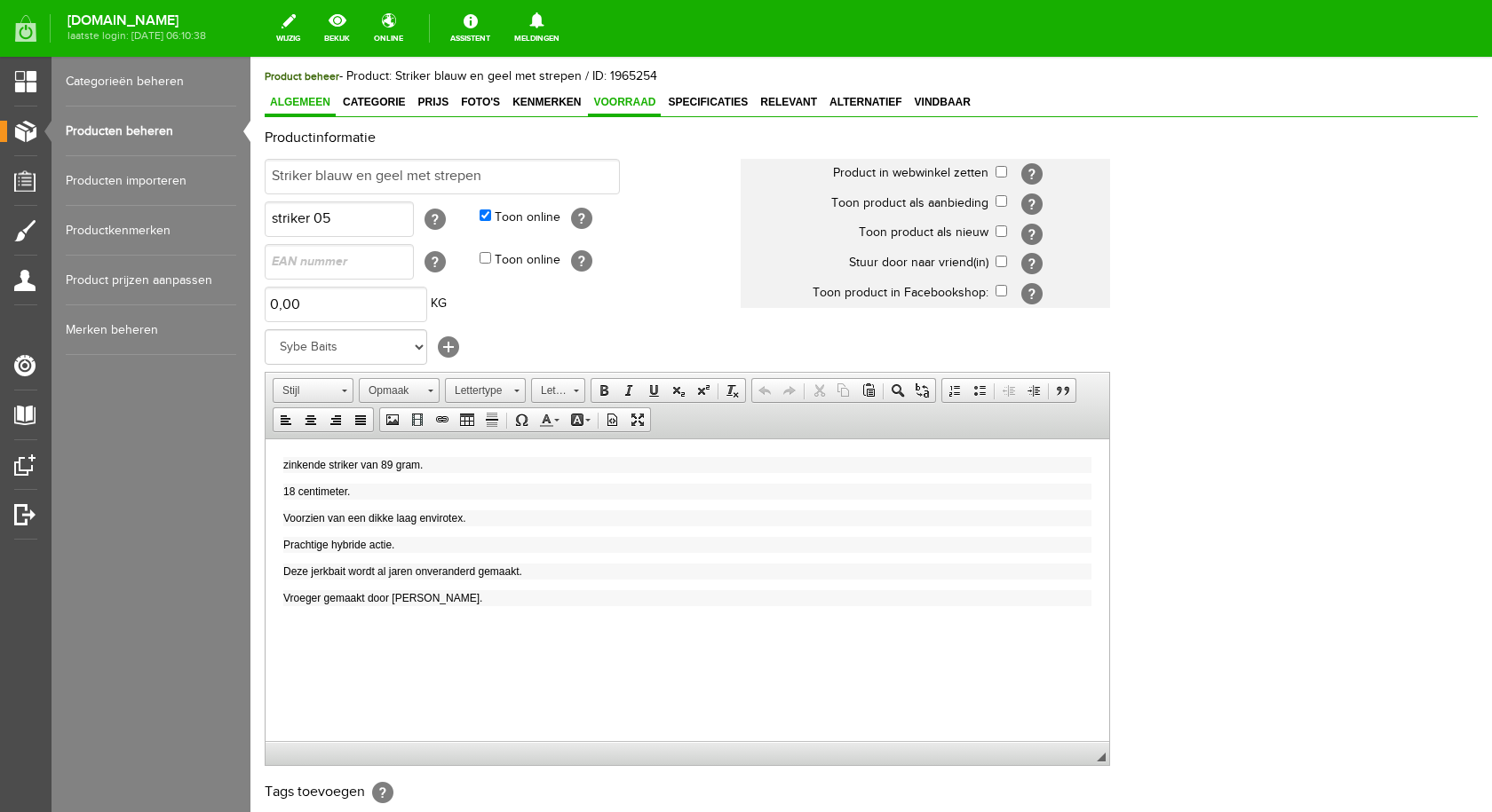
click at [648, 107] on span "Voorraad" at bounding box center [624, 103] width 73 height 12
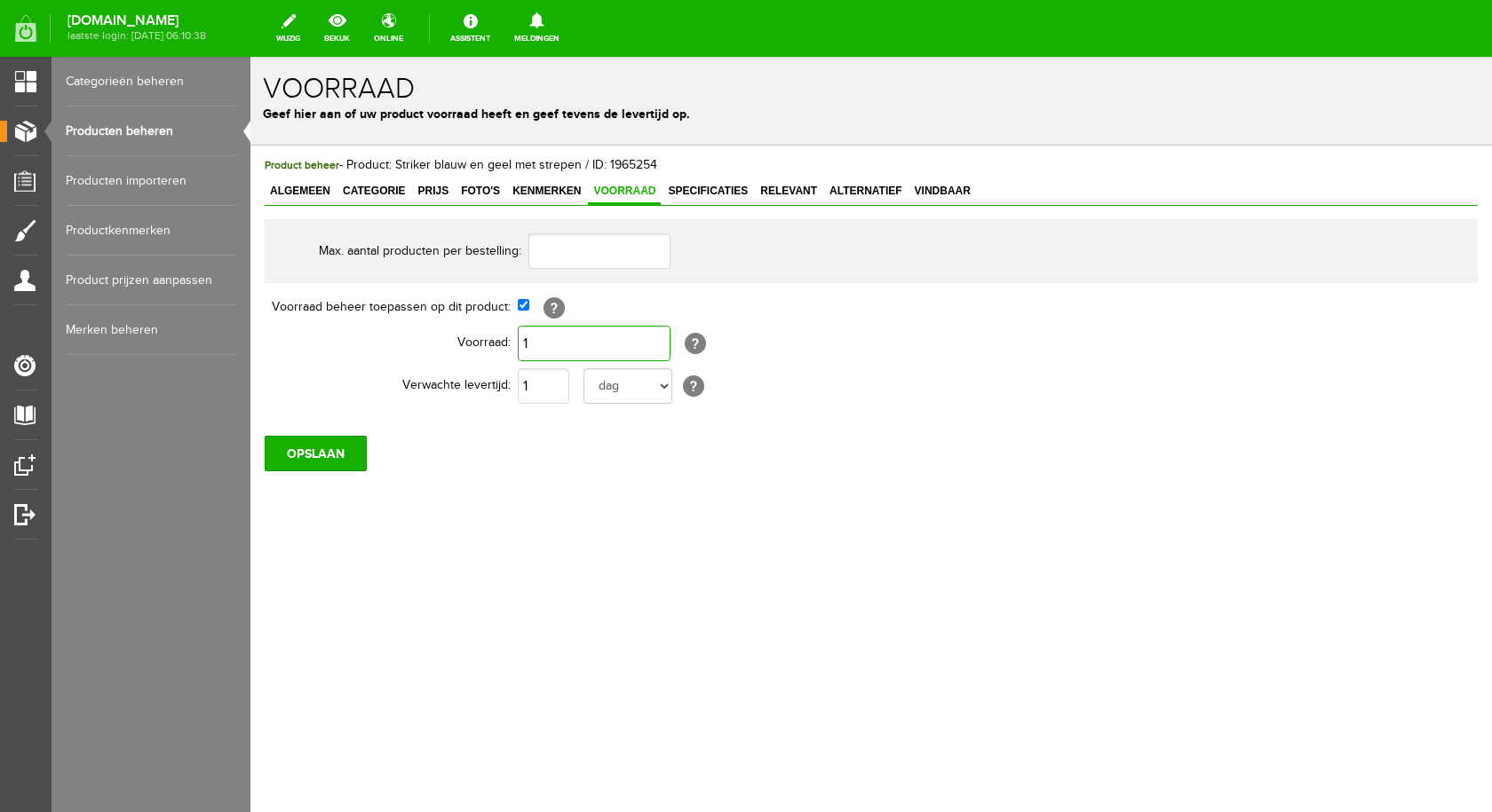
click at [589, 351] on input "1" at bounding box center [594, 344] width 152 height 36
type input "0"
click at [350, 447] on input "OPSLAAN" at bounding box center [316, 454] width 103 height 36
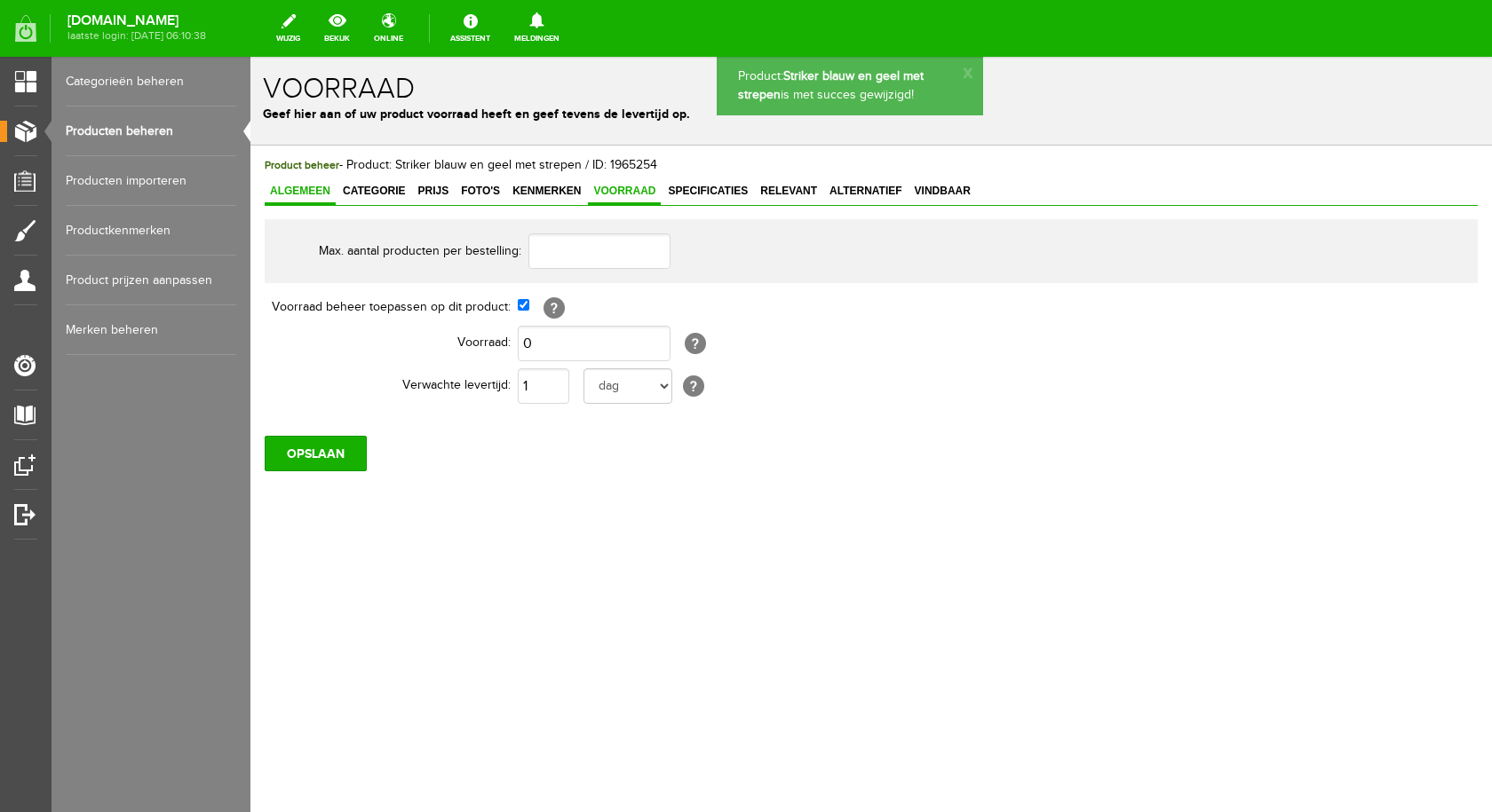
click at [317, 184] on link "Algemeen" at bounding box center [301, 192] width 71 height 26
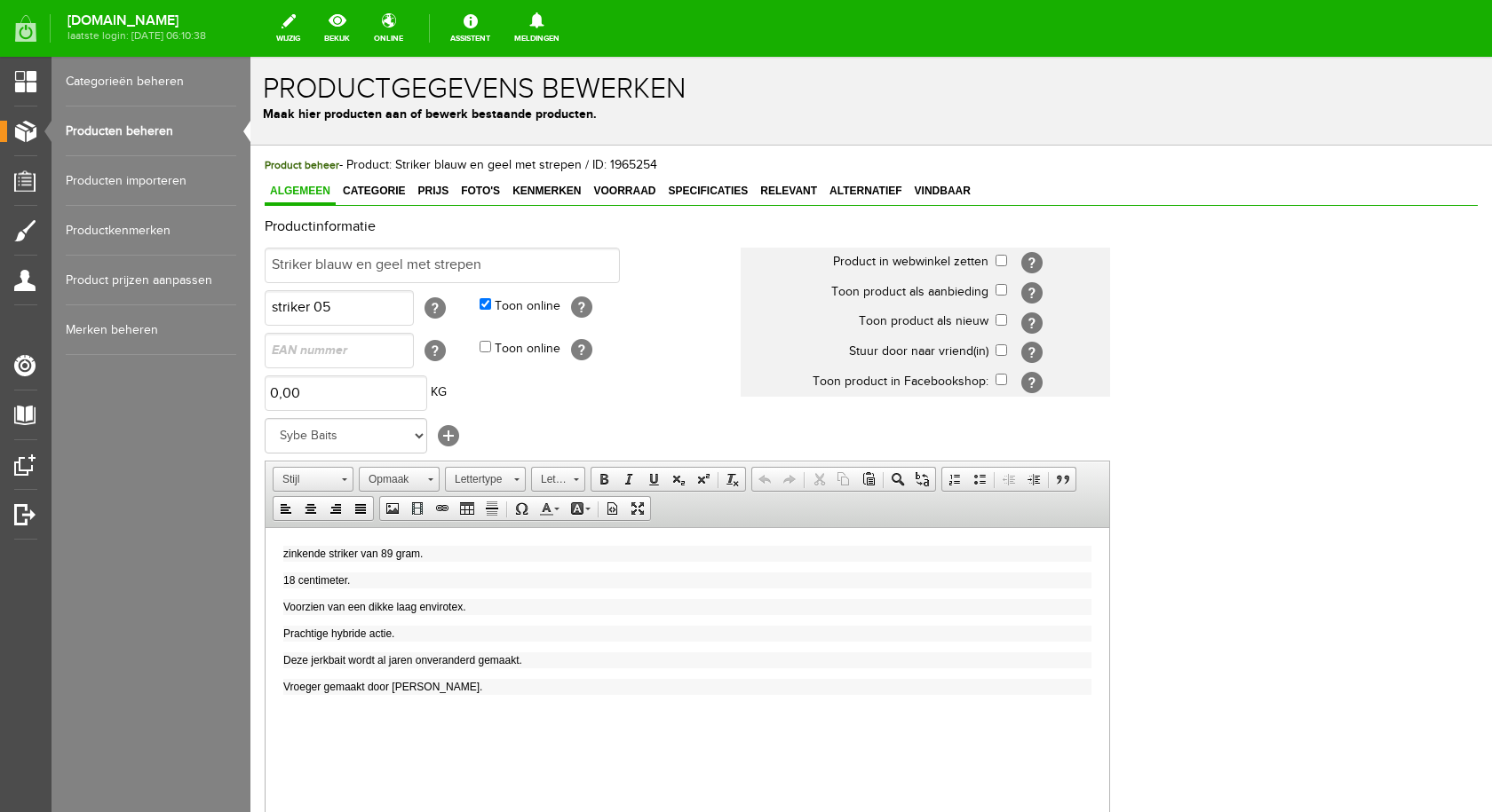
drag, startPoint x: 104, startPoint y: 127, endPoint x: 132, endPoint y: 127, distance: 28.0
click at [107, 127] on link "Producten beheren" at bounding box center [151, 132] width 170 height 50
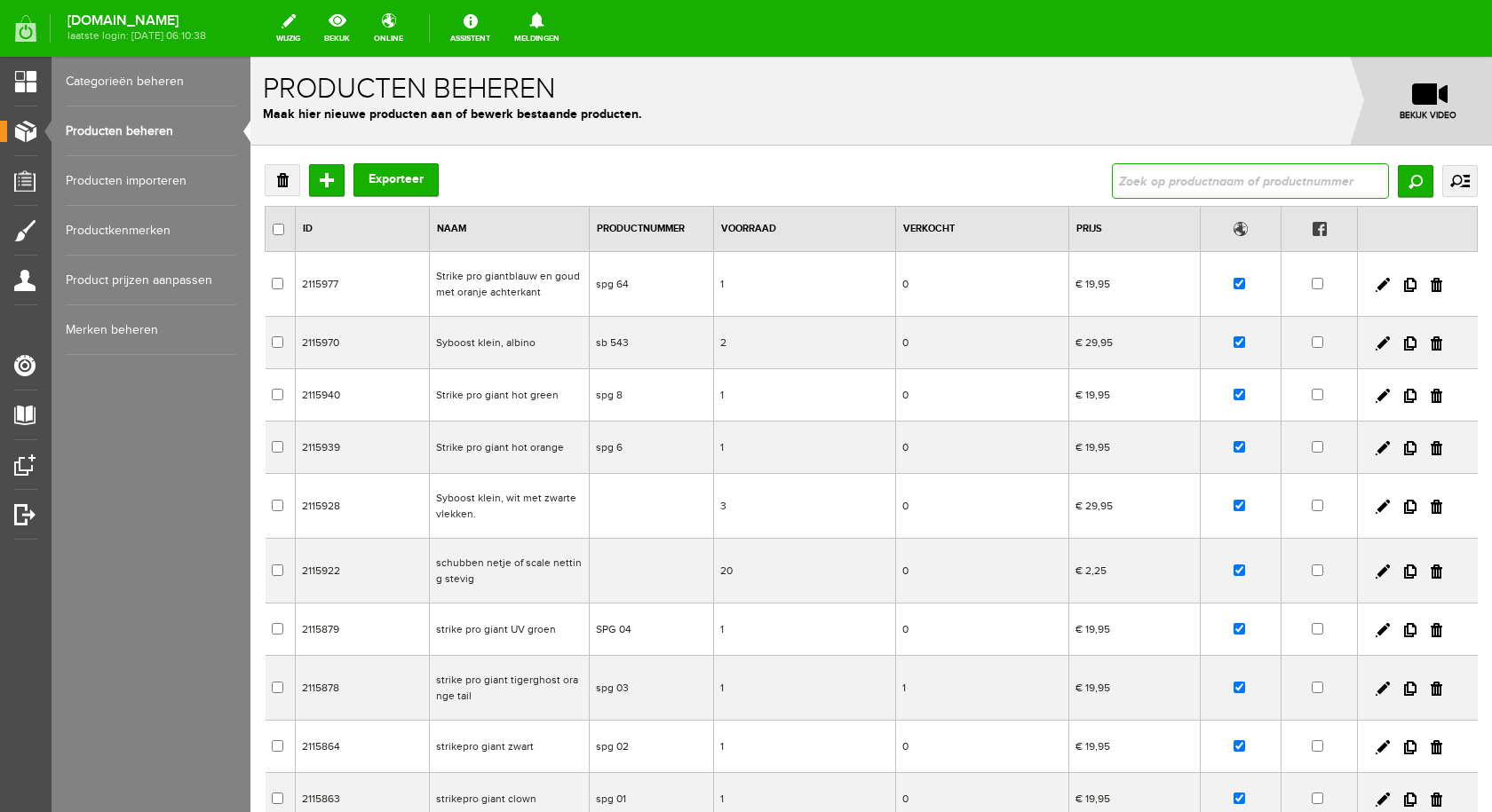
click at [1171, 188] on input "text" at bounding box center [1250, 181] width 277 height 36
type input "spok fire"
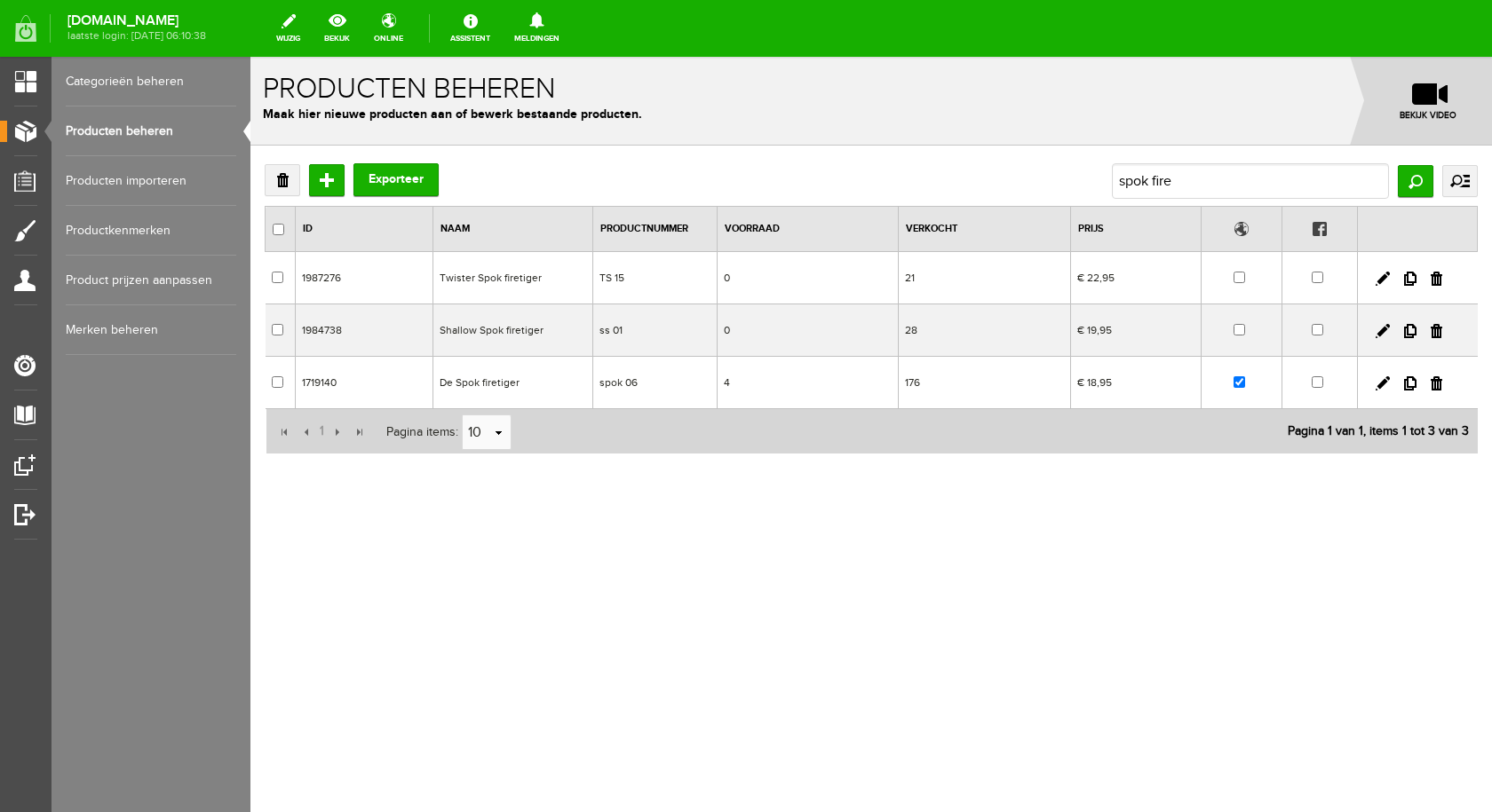
click at [501, 378] on td "De Spok firetiger" at bounding box center [513, 382] width 160 height 53
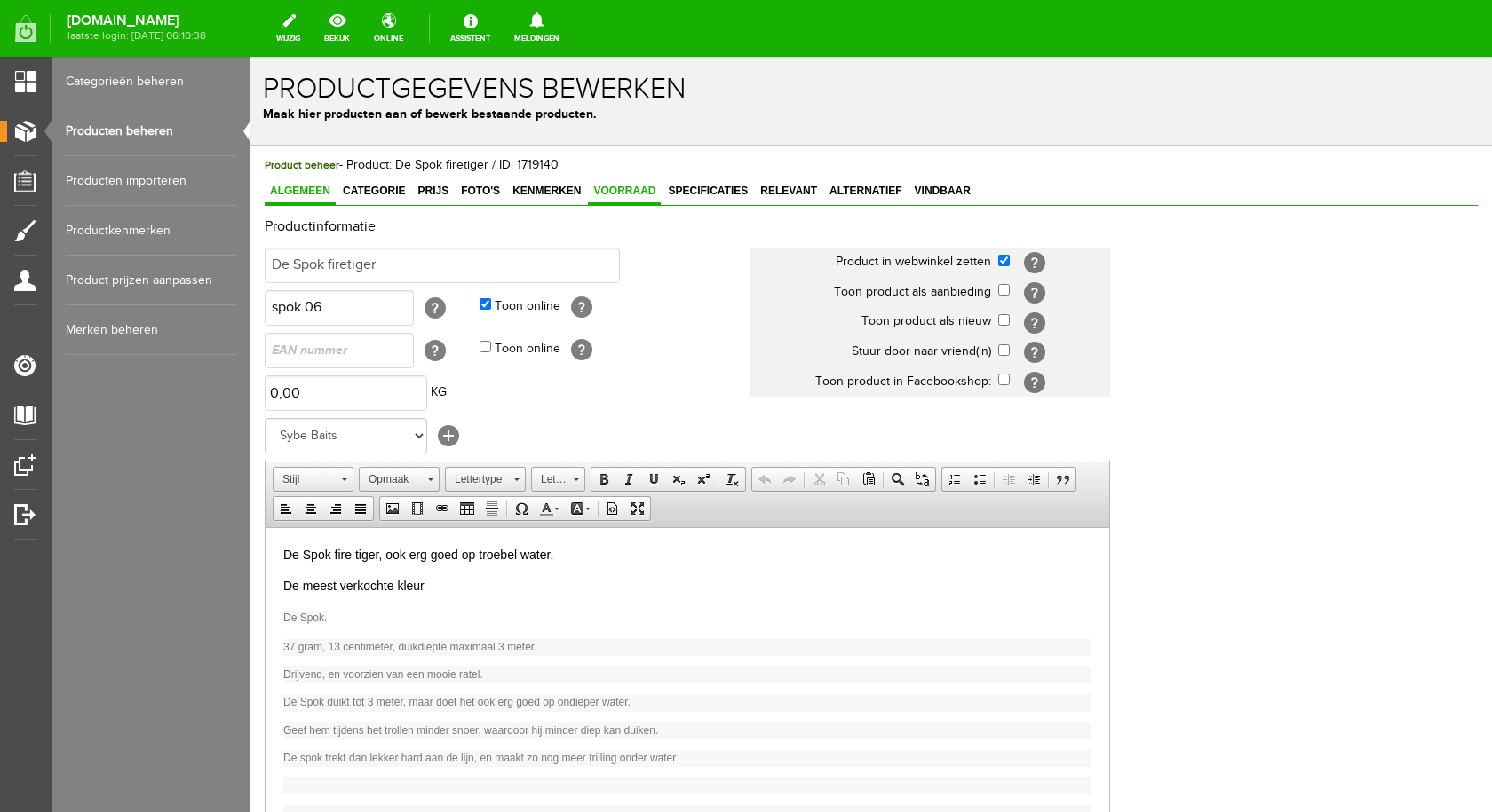
click at [644, 193] on span "Voorraad" at bounding box center [624, 191] width 73 height 12
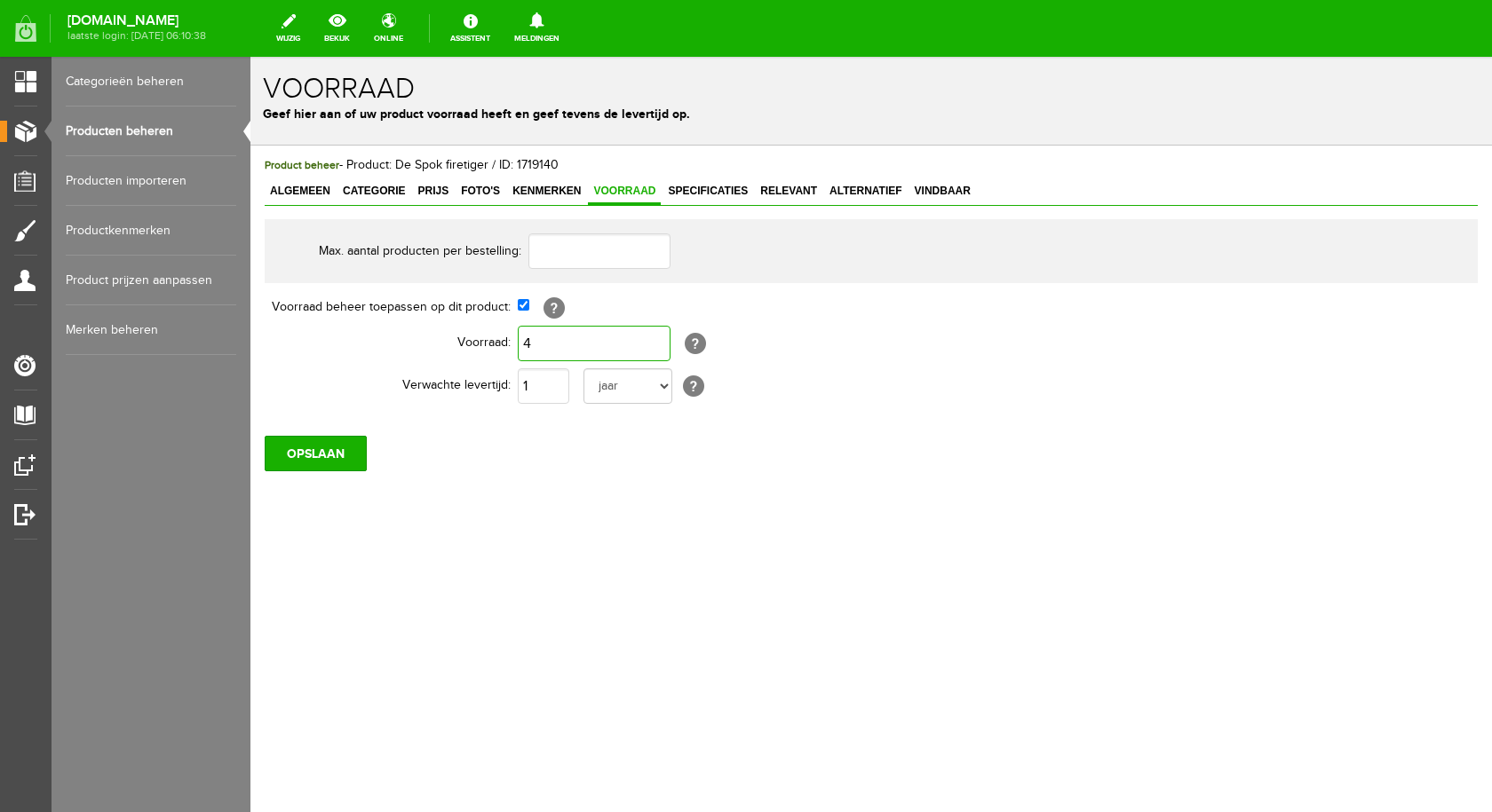
click at [572, 347] on input "4" at bounding box center [594, 344] width 152 height 36
type input "2"
click at [341, 455] on input "OPSLAAN" at bounding box center [316, 454] width 103 height 36
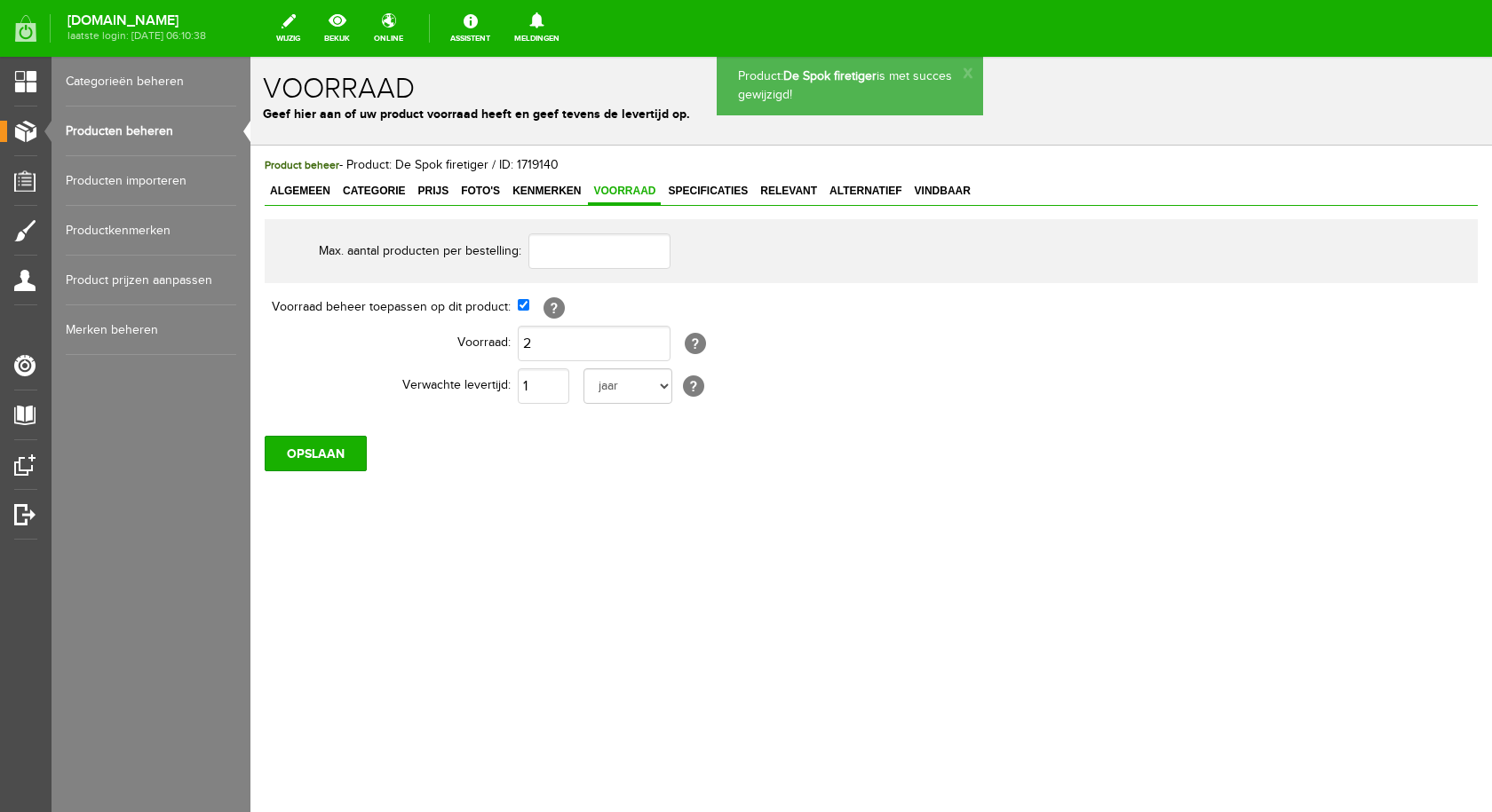
click at [115, 136] on link "Producten beheren" at bounding box center [151, 132] width 170 height 50
